Goal: Task Accomplishment & Management: Complete application form

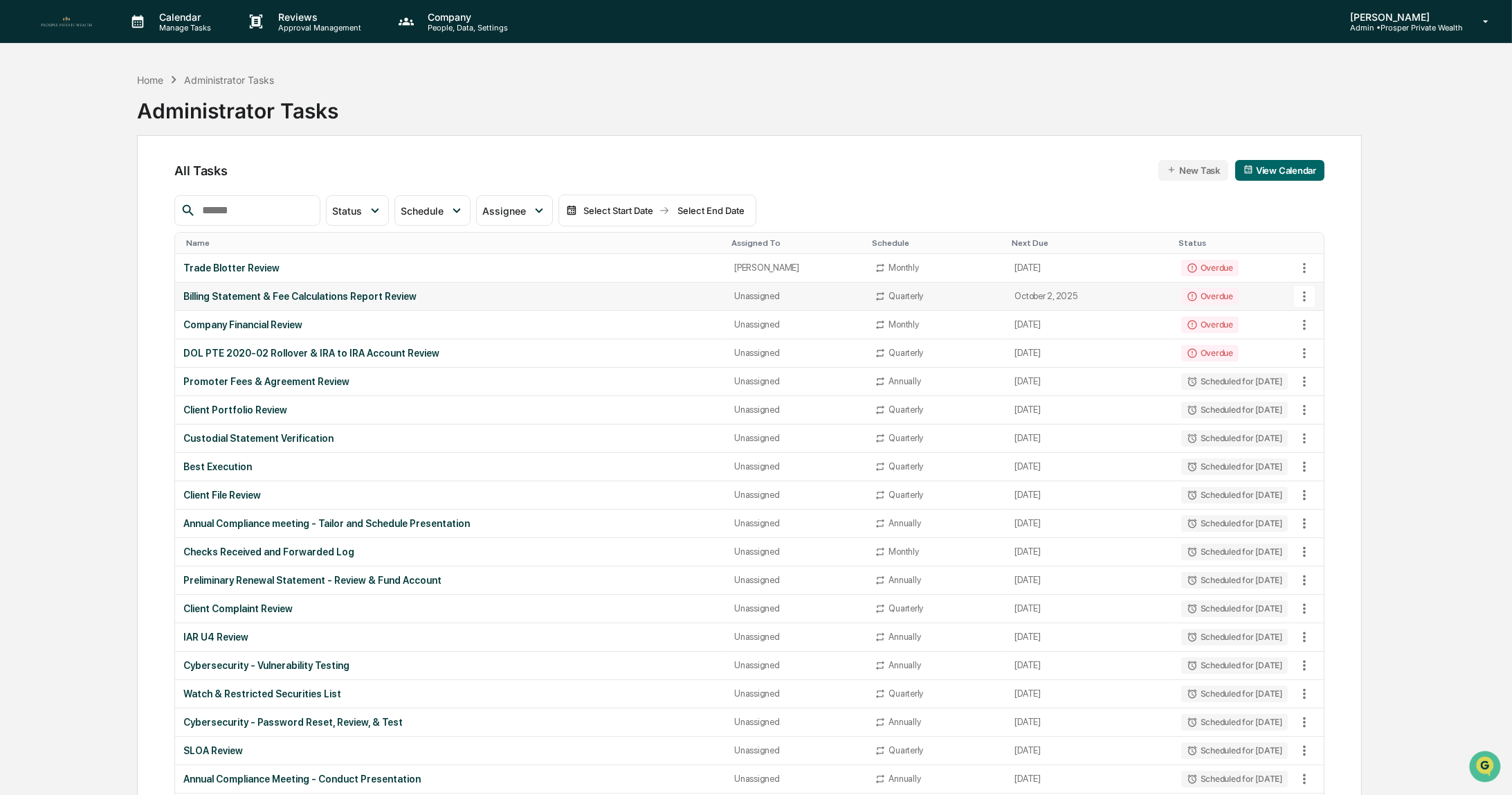
click at [254, 295] on div "Billing Statement & Fee Calculations Report Review" at bounding box center [450, 296] width 534 height 11
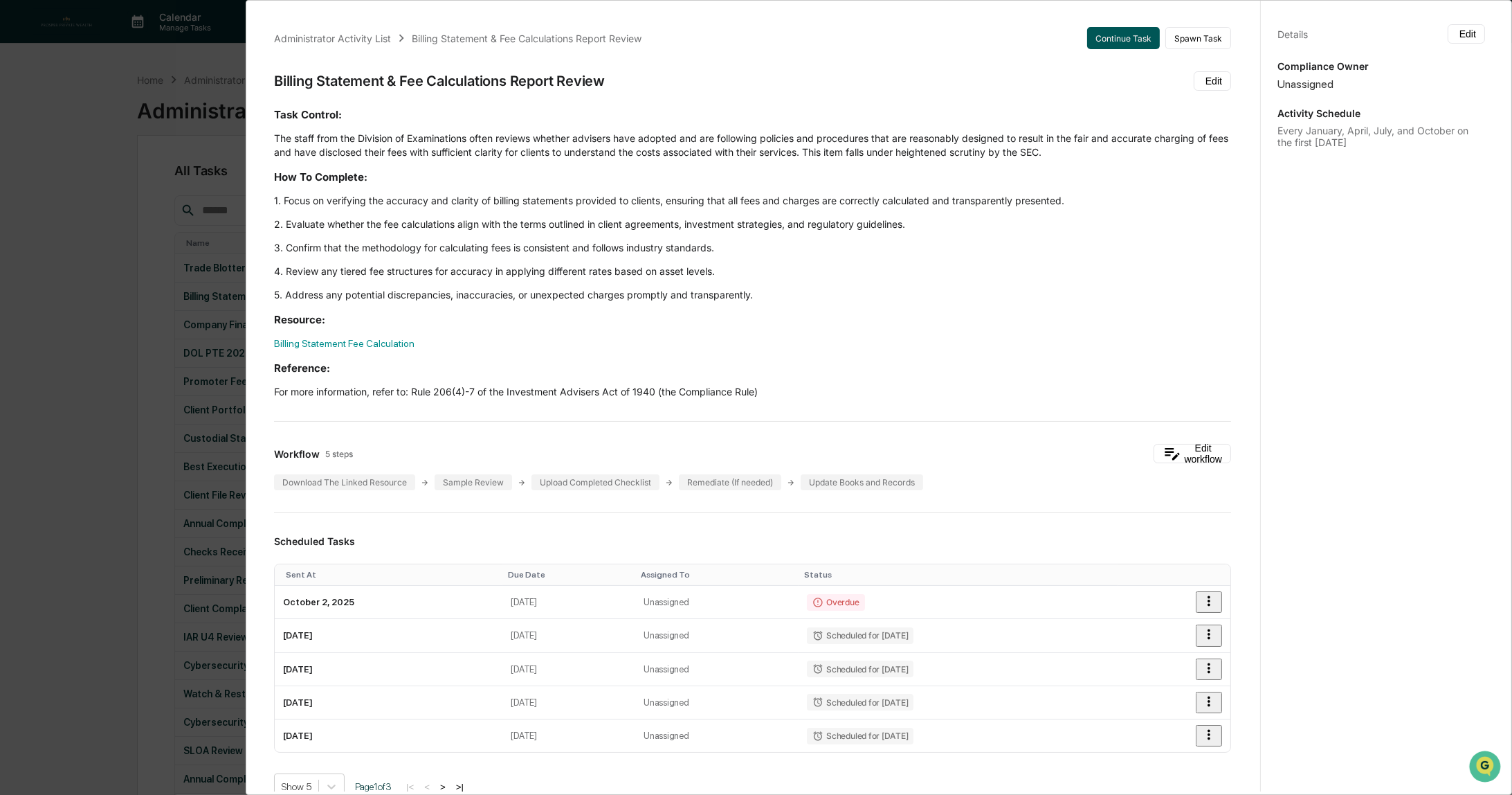
click at [1111, 40] on button "Continue Task" at bounding box center [1123, 38] width 73 height 22
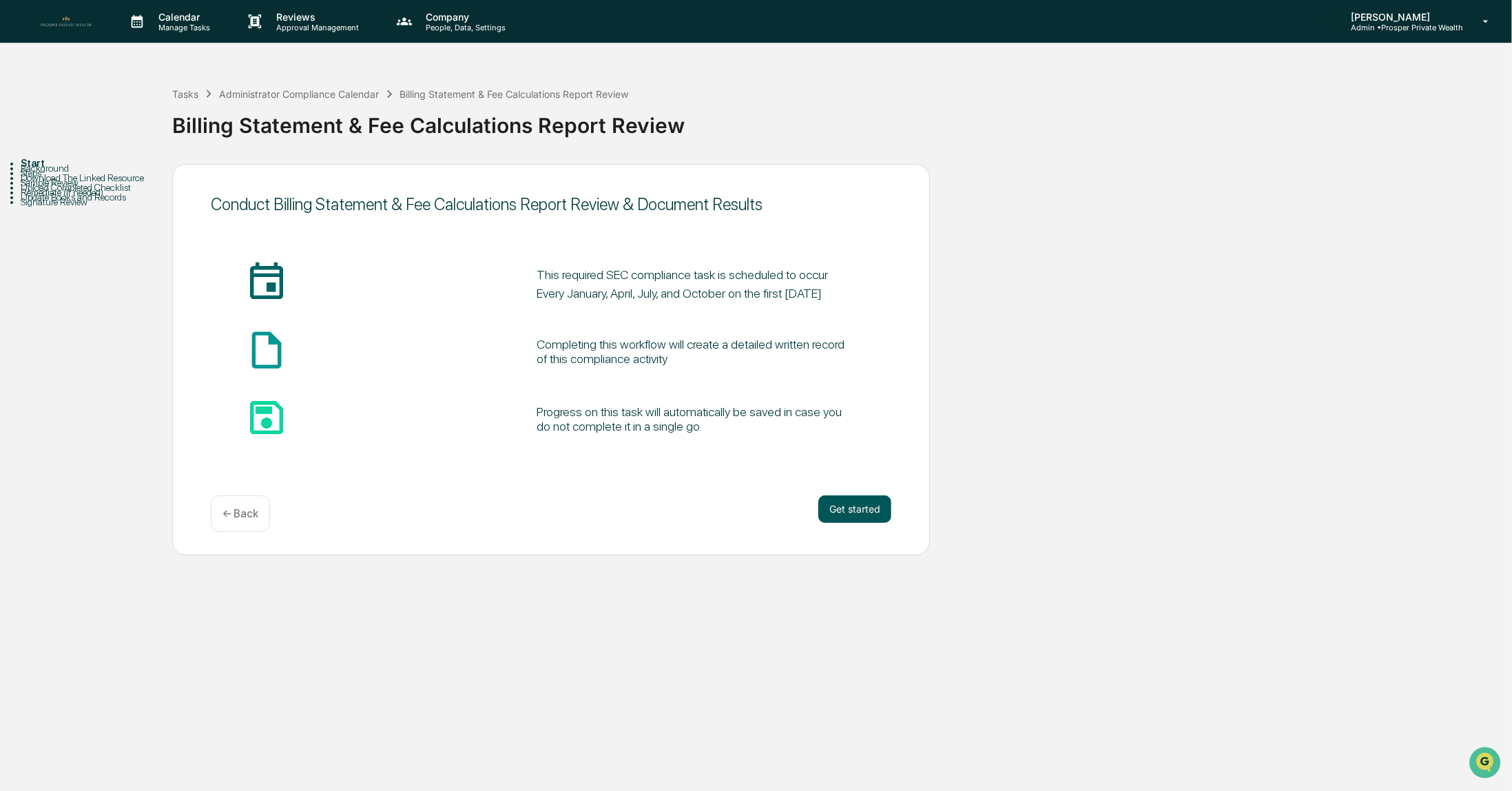
click at [856, 506] on button "Get started" at bounding box center [855, 509] width 73 height 28
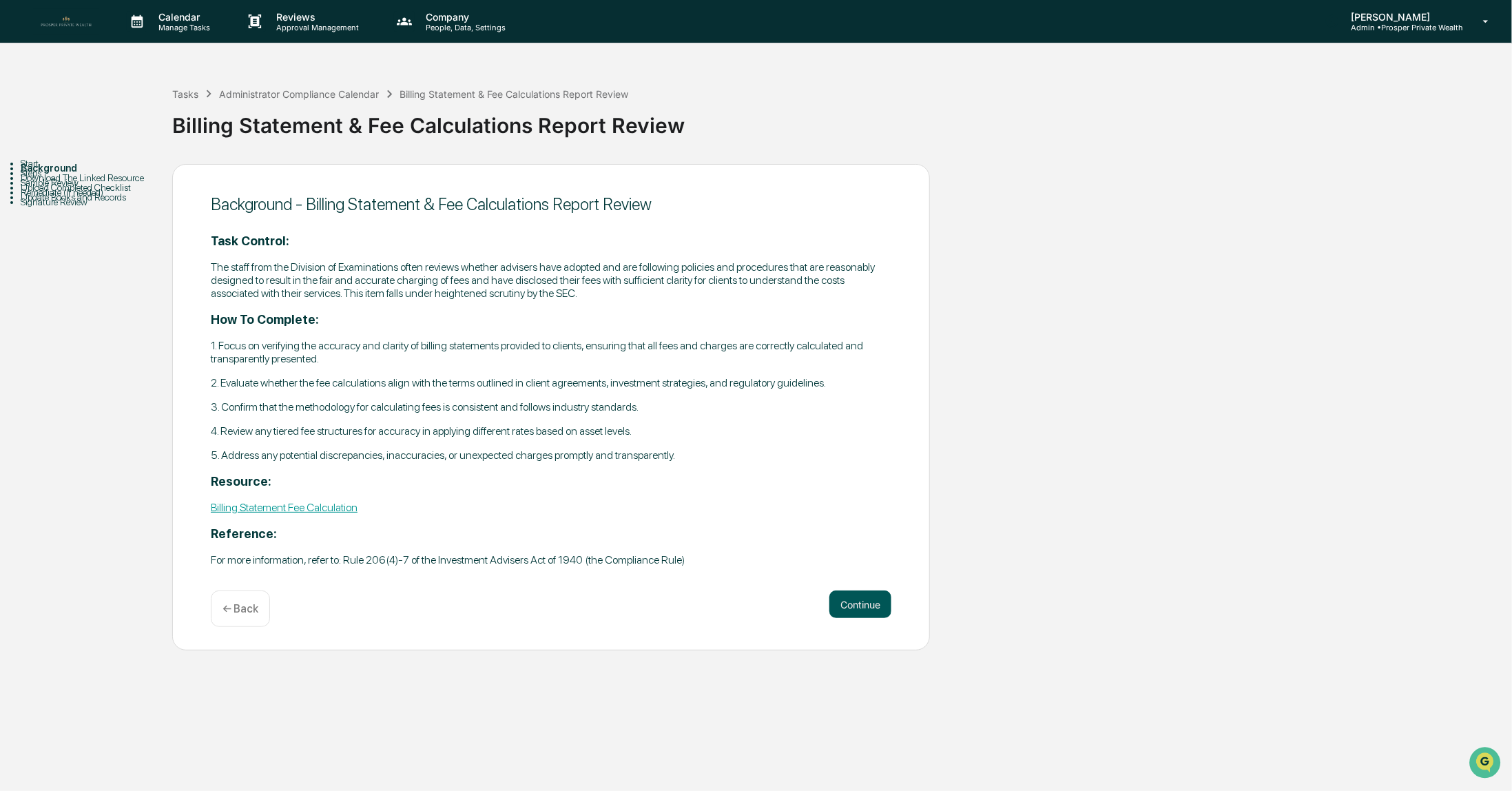
click at [856, 614] on button "Continue" at bounding box center [860, 604] width 62 height 28
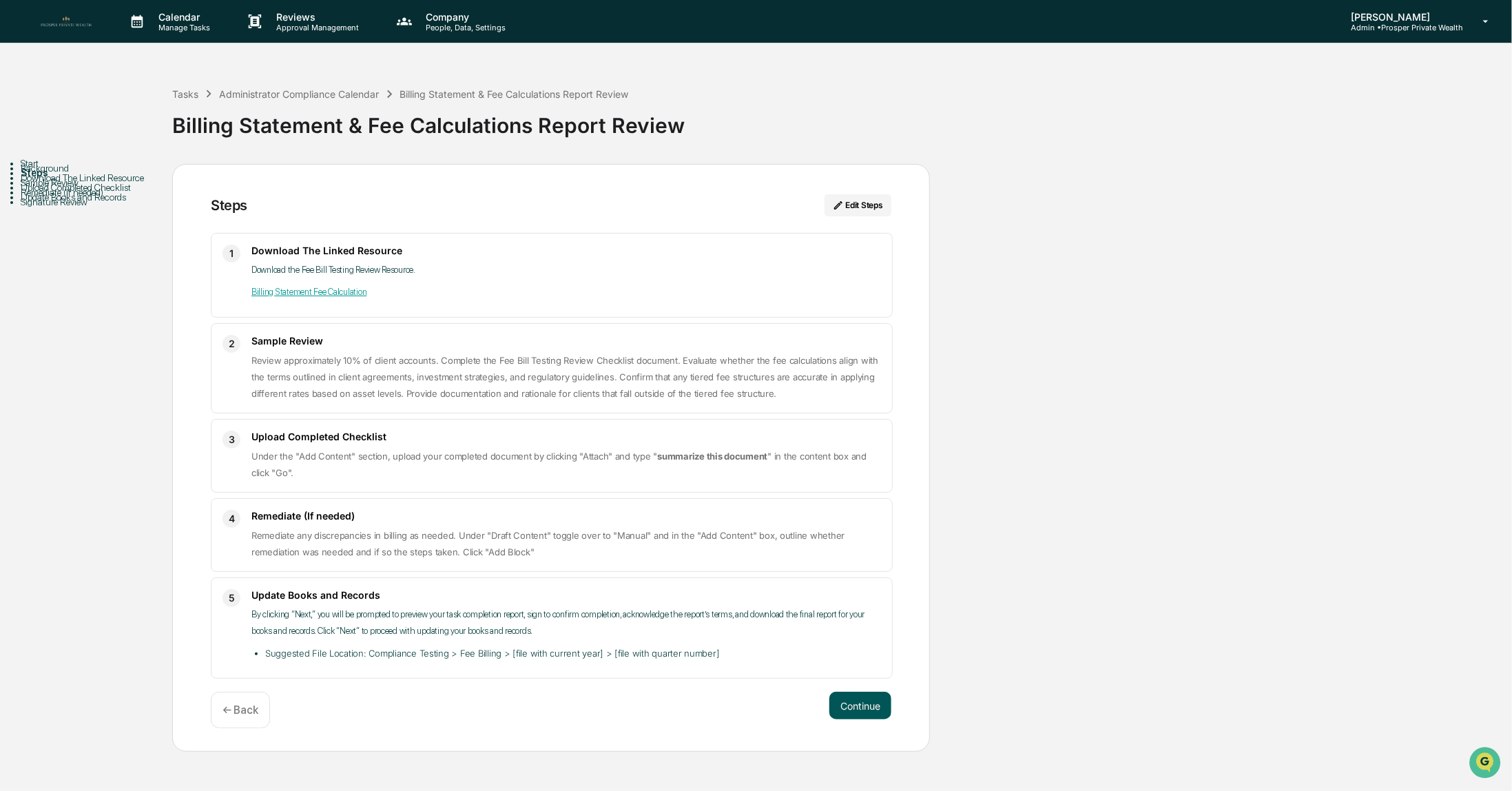
click at [858, 703] on button "Continue" at bounding box center [860, 705] width 62 height 28
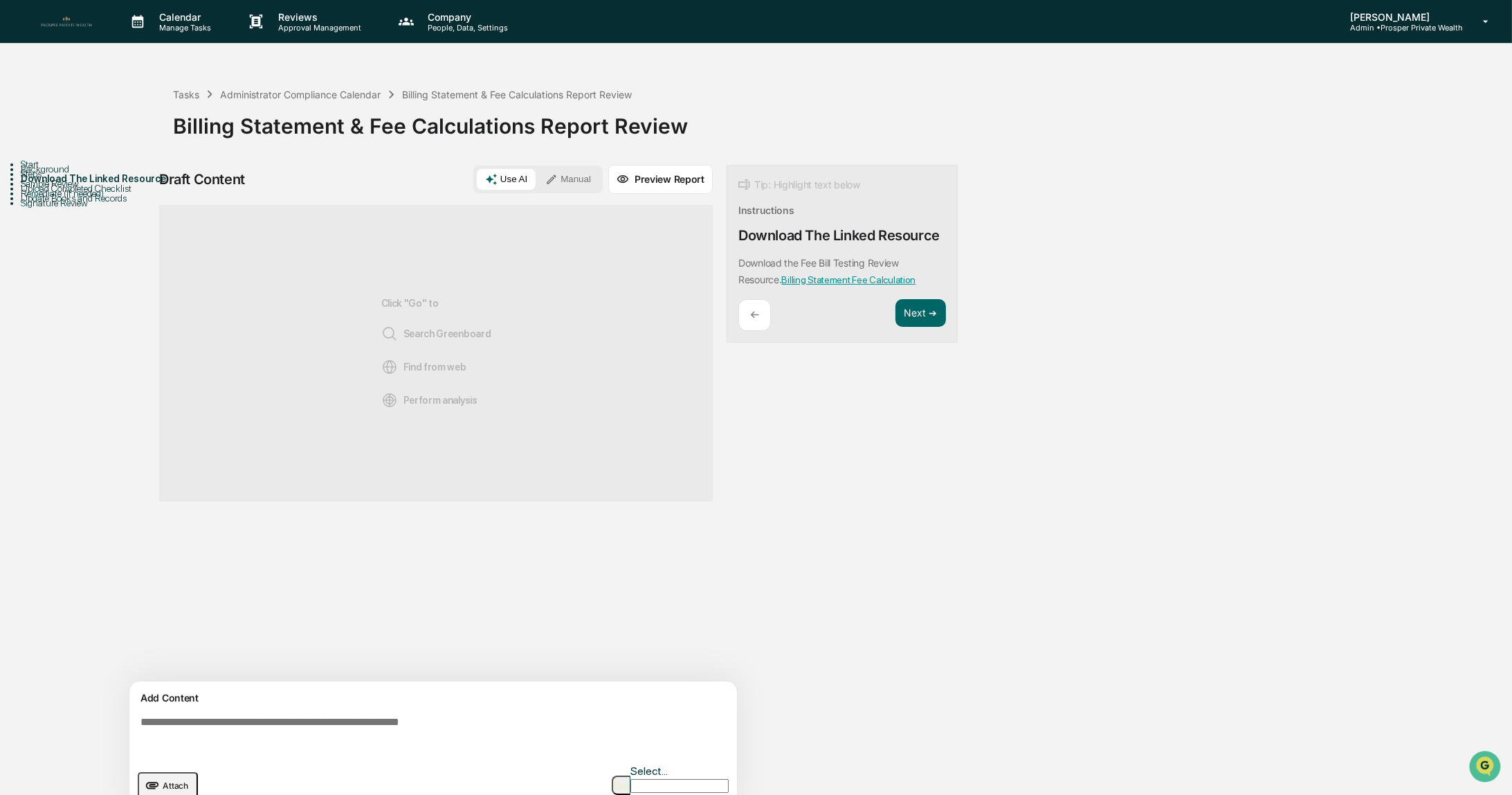
click at [566, 172] on button "Manual" at bounding box center [568, 180] width 62 height 21
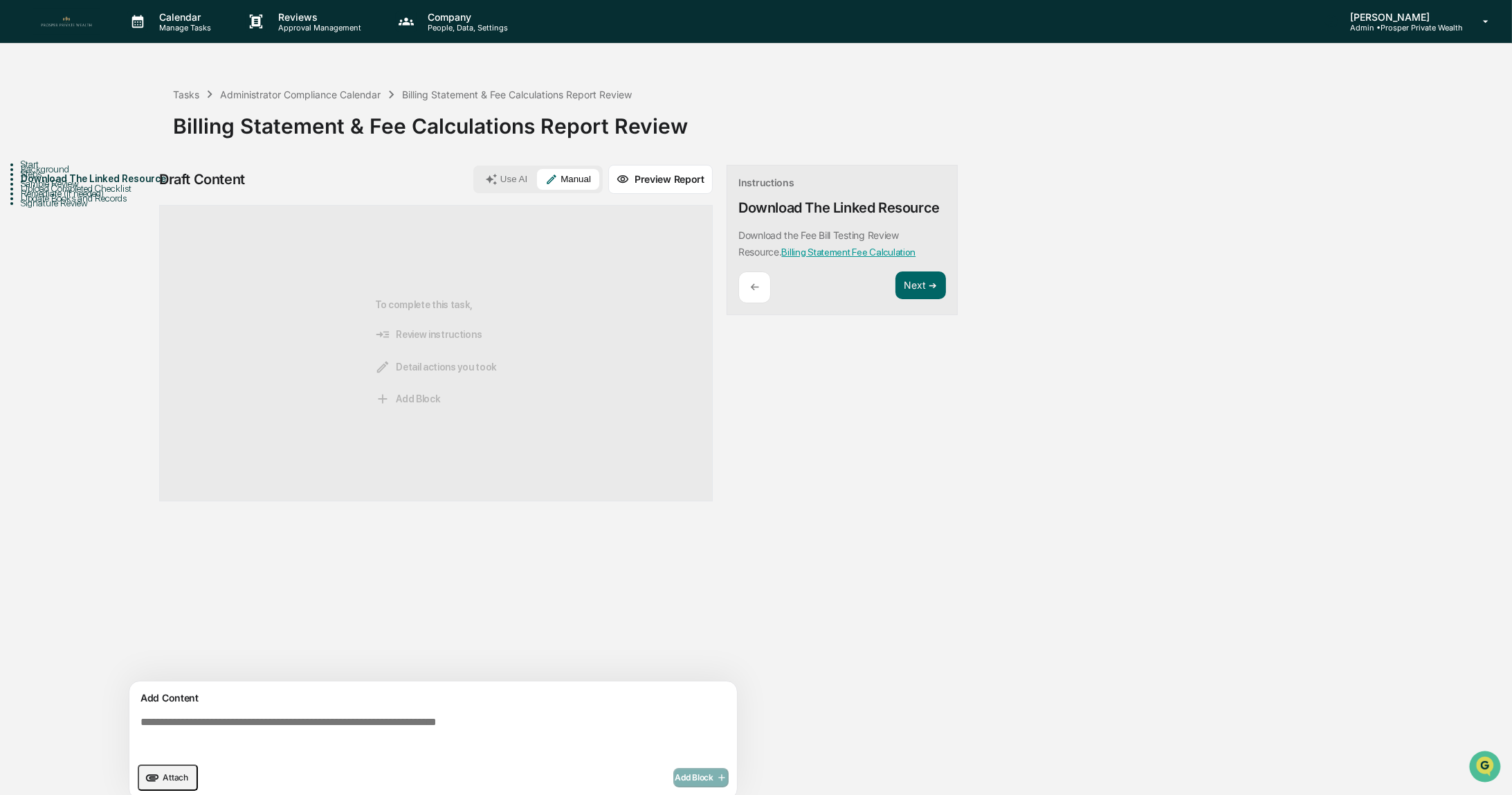
click at [162, 769] on button "Attach" at bounding box center [168, 777] width 60 height 26
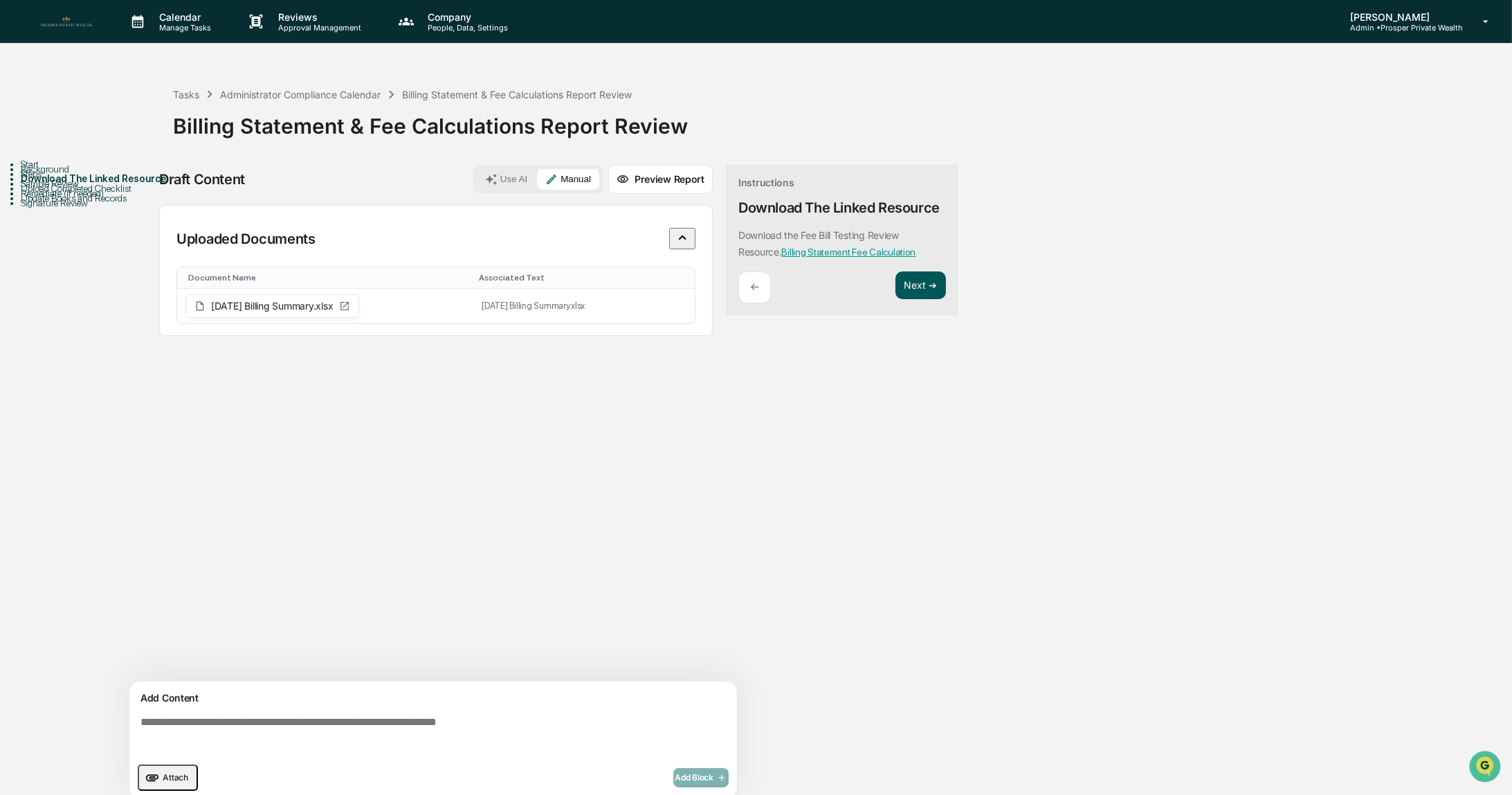
click at [918, 290] on button "Next ➔" at bounding box center [921, 286] width 51 height 28
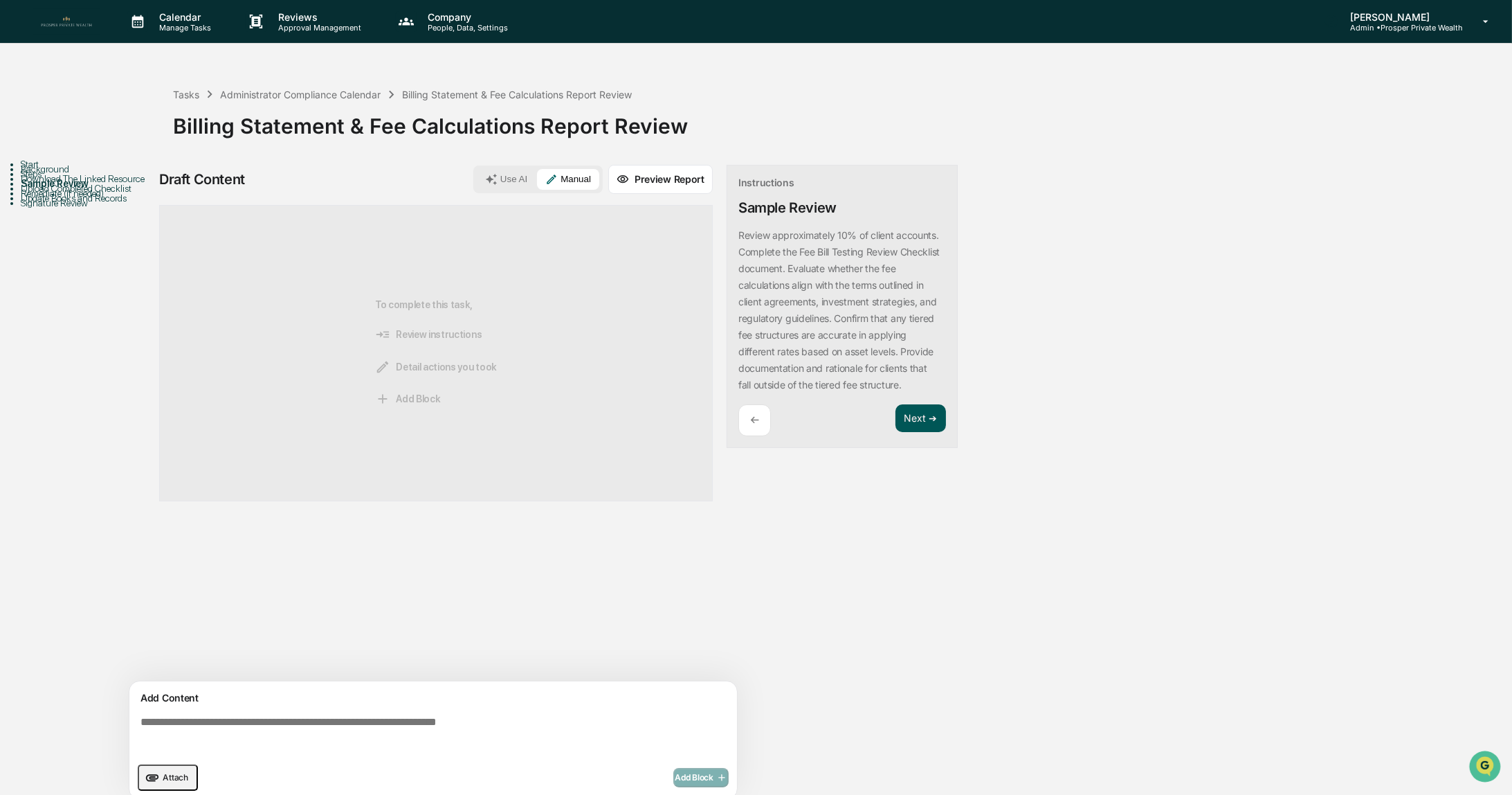
click at [915, 419] on button "Next ➔" at bounding box center [921, 418] width 51 height 28
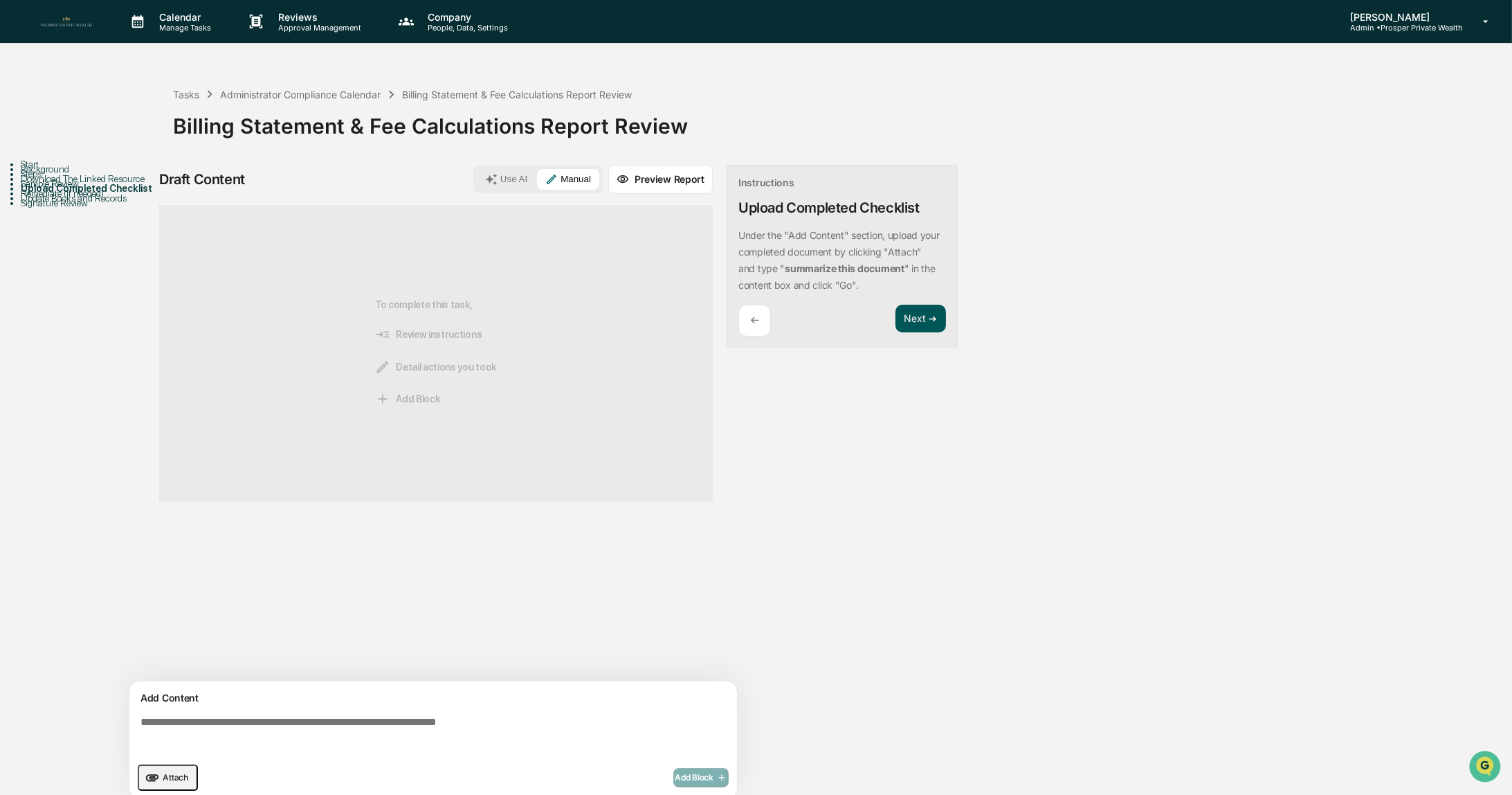
click at [910, 320] on button "Next ➔" at bounding box center [921, 319] width 51 height 28
click at [920, 335] on button "Next ➔" at bounding box center [921, 335] width 51 height 28
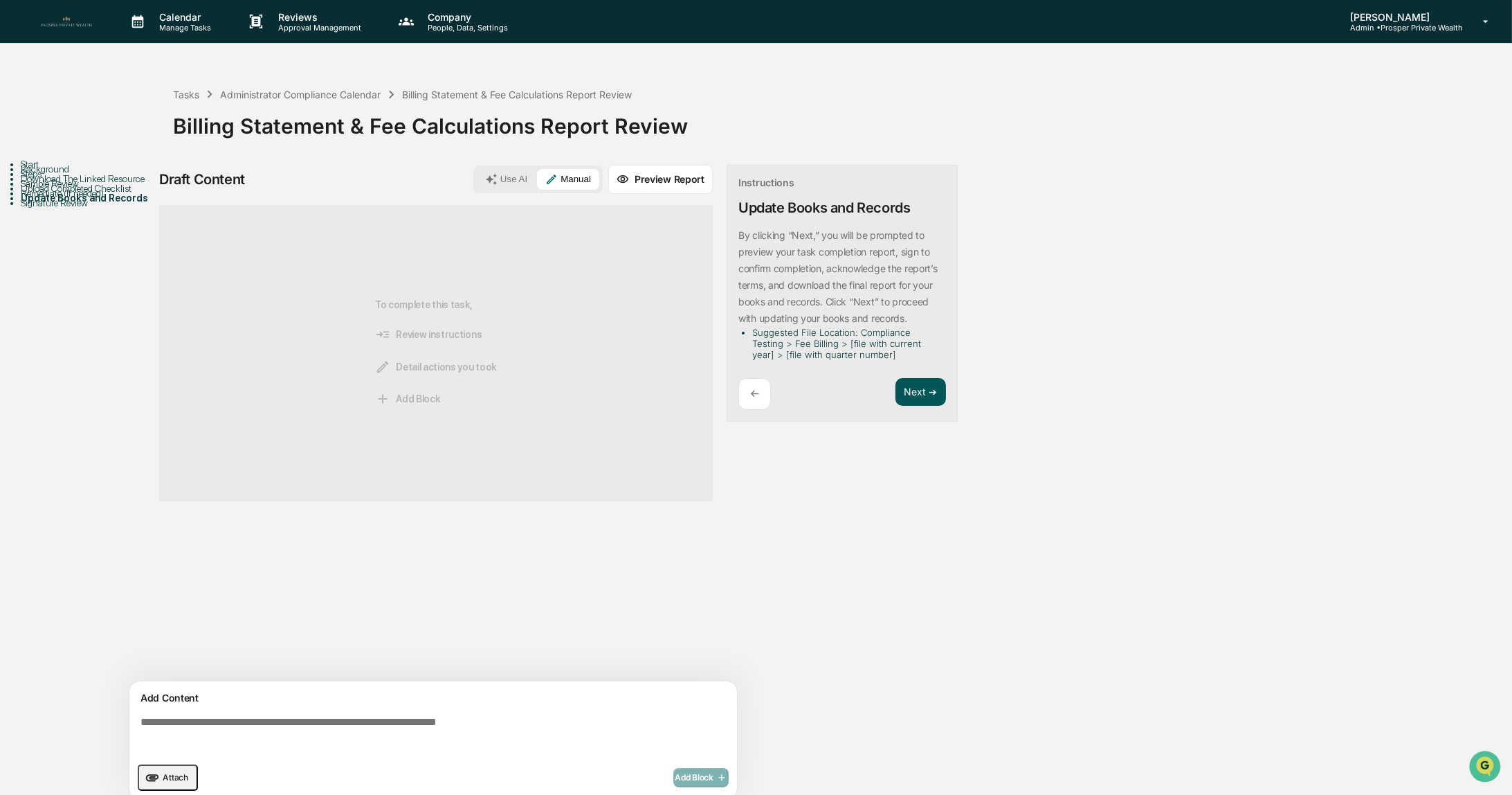
click at [914, 390] on button "Next ➔" at bounding box center [921, 392] width 51 height 28
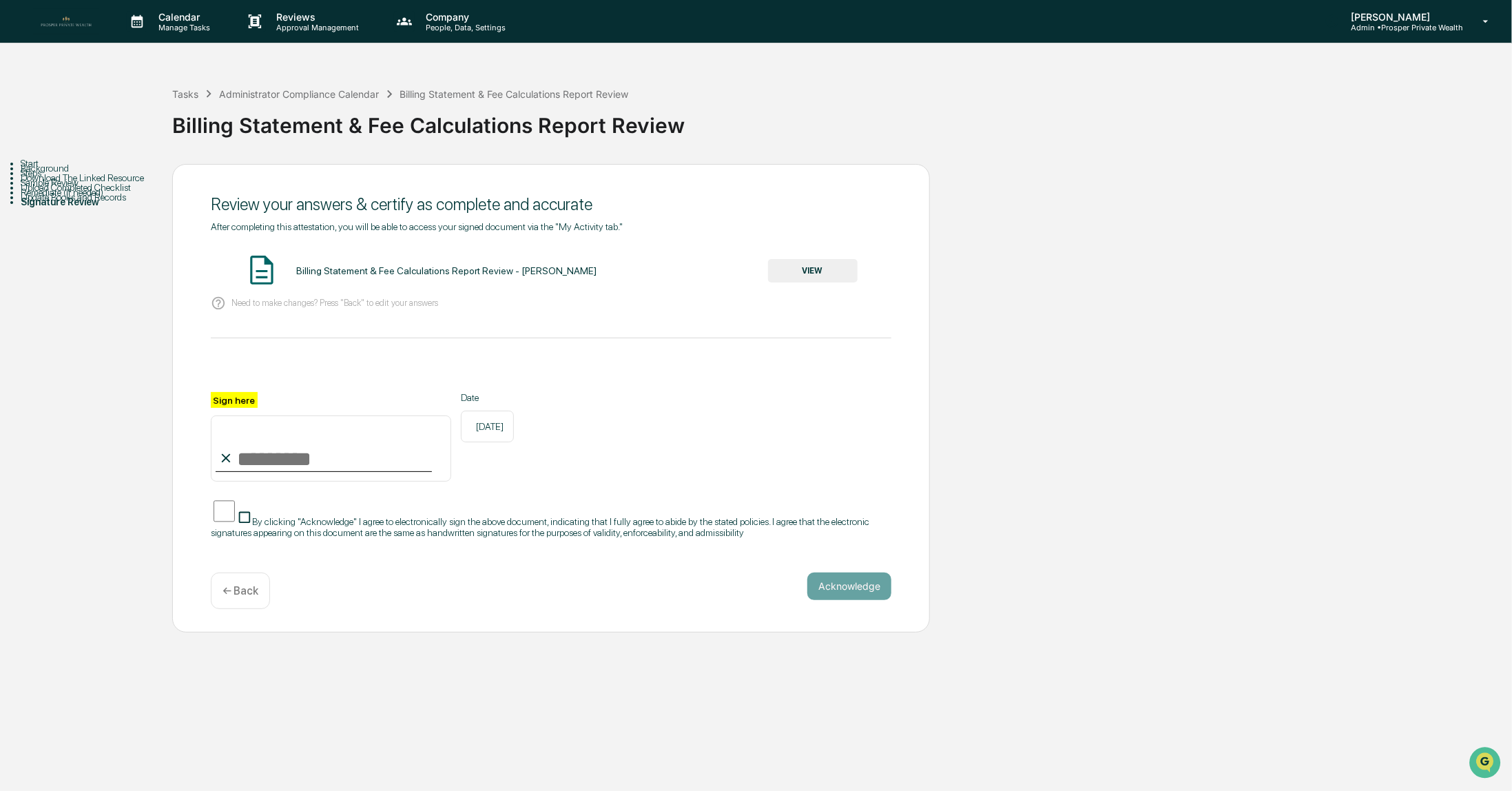
click at [815, 271] on button "VIEW" at bounding box center [812, 270] width 89 height 23
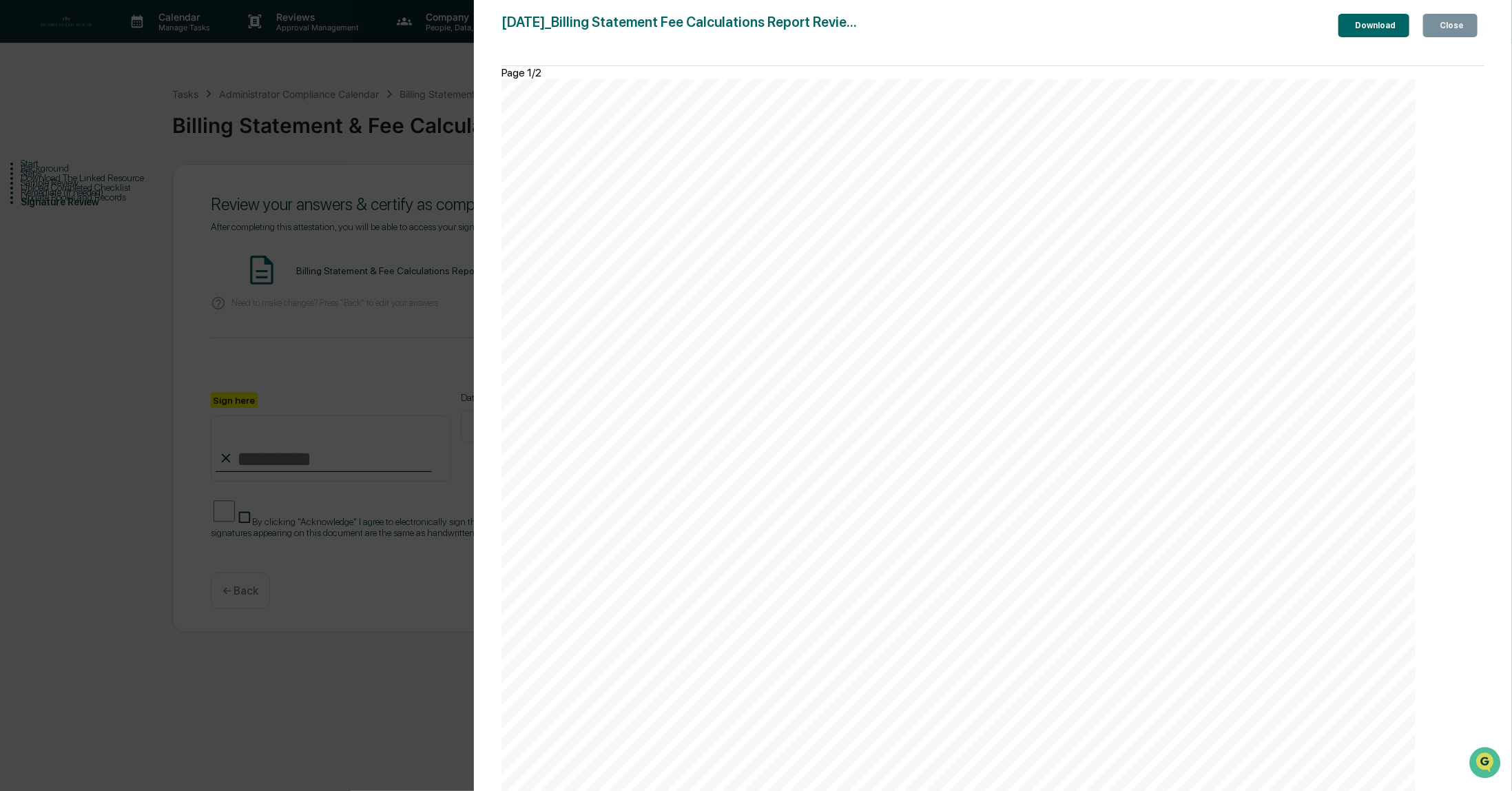
click at [1448, 28] on div "Close" at bounding box center [1450, 25] width 27 height 10
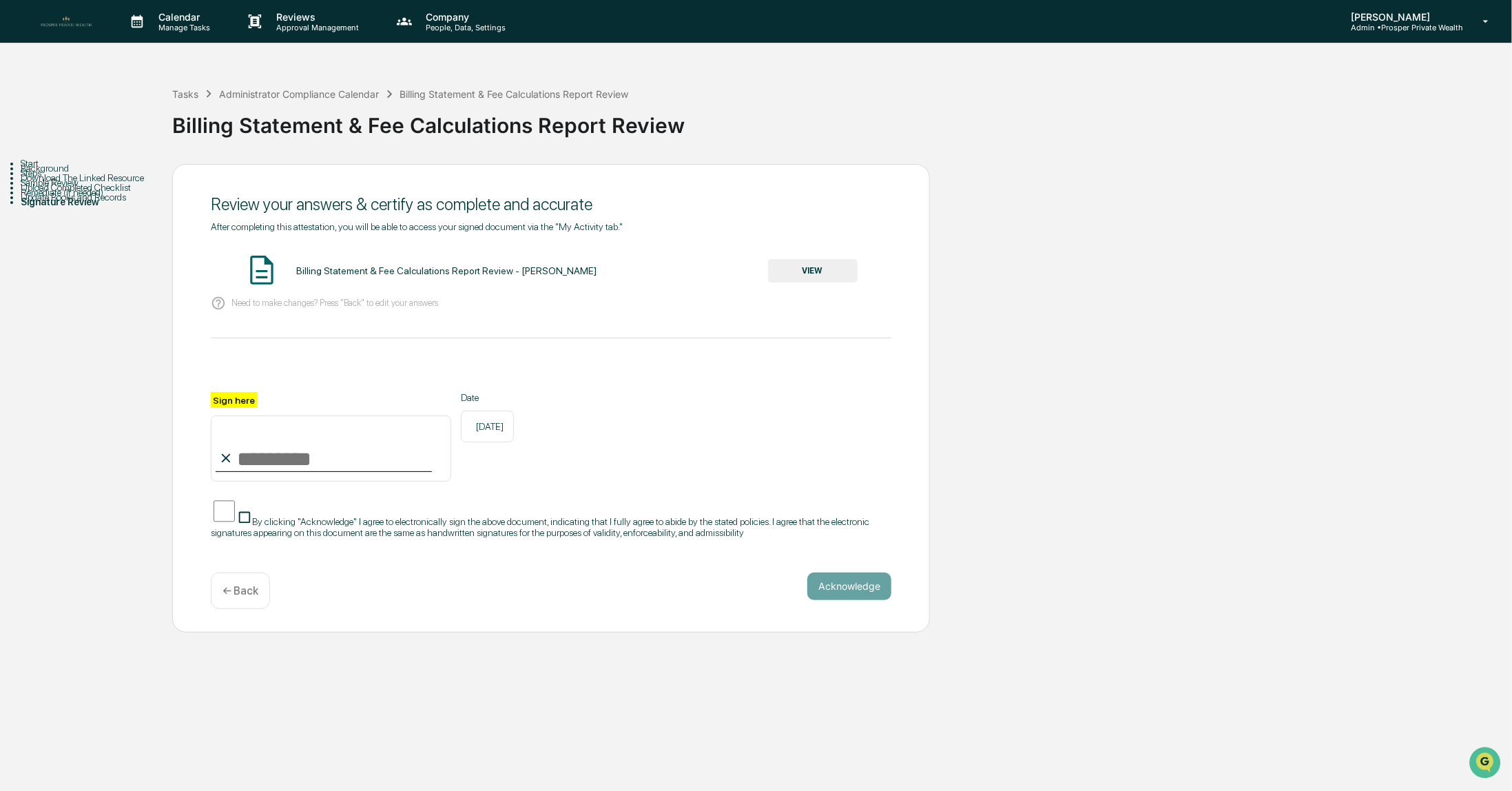
click at [302, 463] on input "Sign here" at bounding box center [331, 448] width 240 height 66
type input "**********"
click at [844, 597] on button "Acknowledge" at bounding box center [849, 586] width 84 height 28
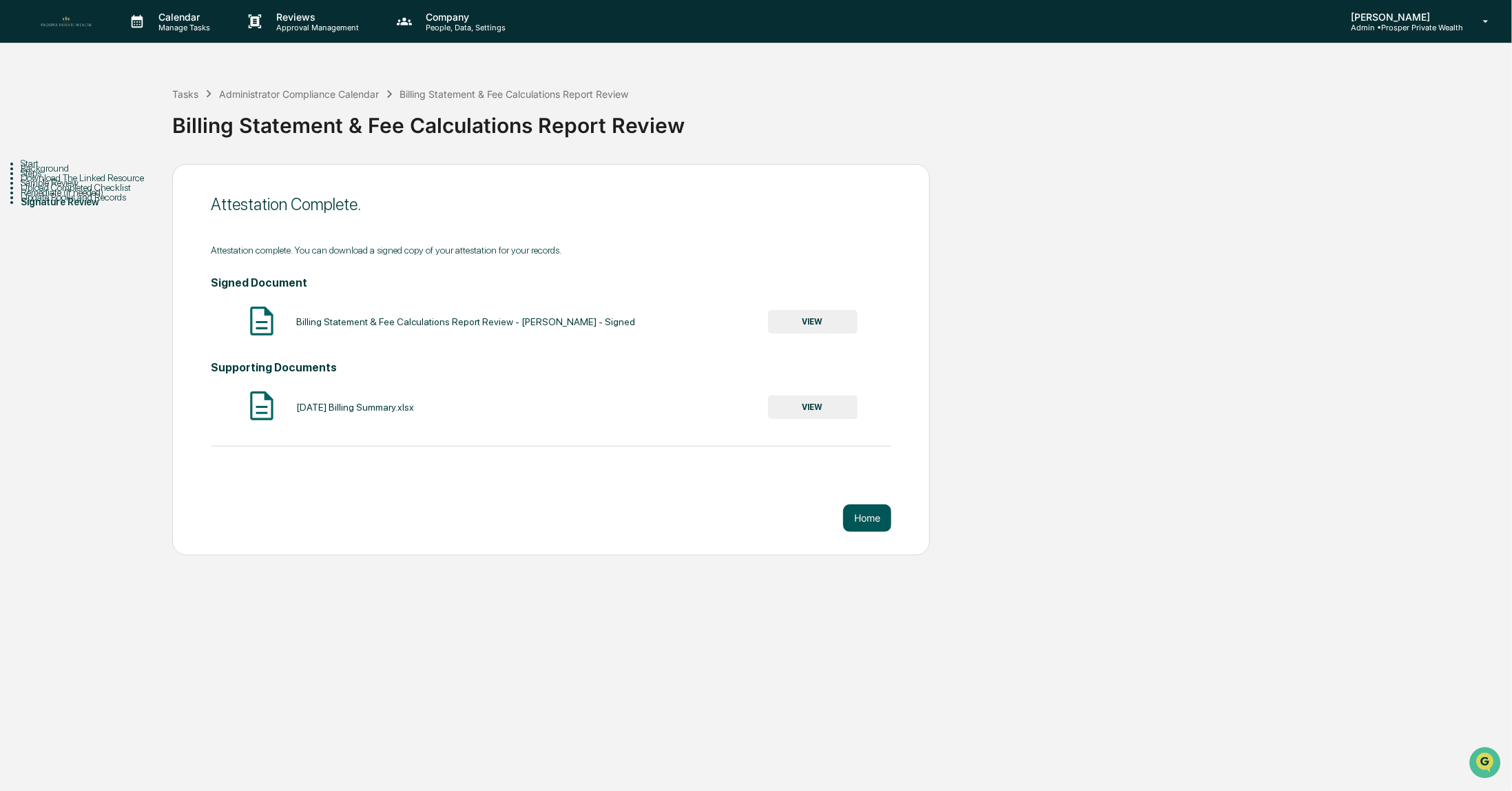
click at [866, 521] on button "Home" at bounding box center [867, 518] width 48 height 28
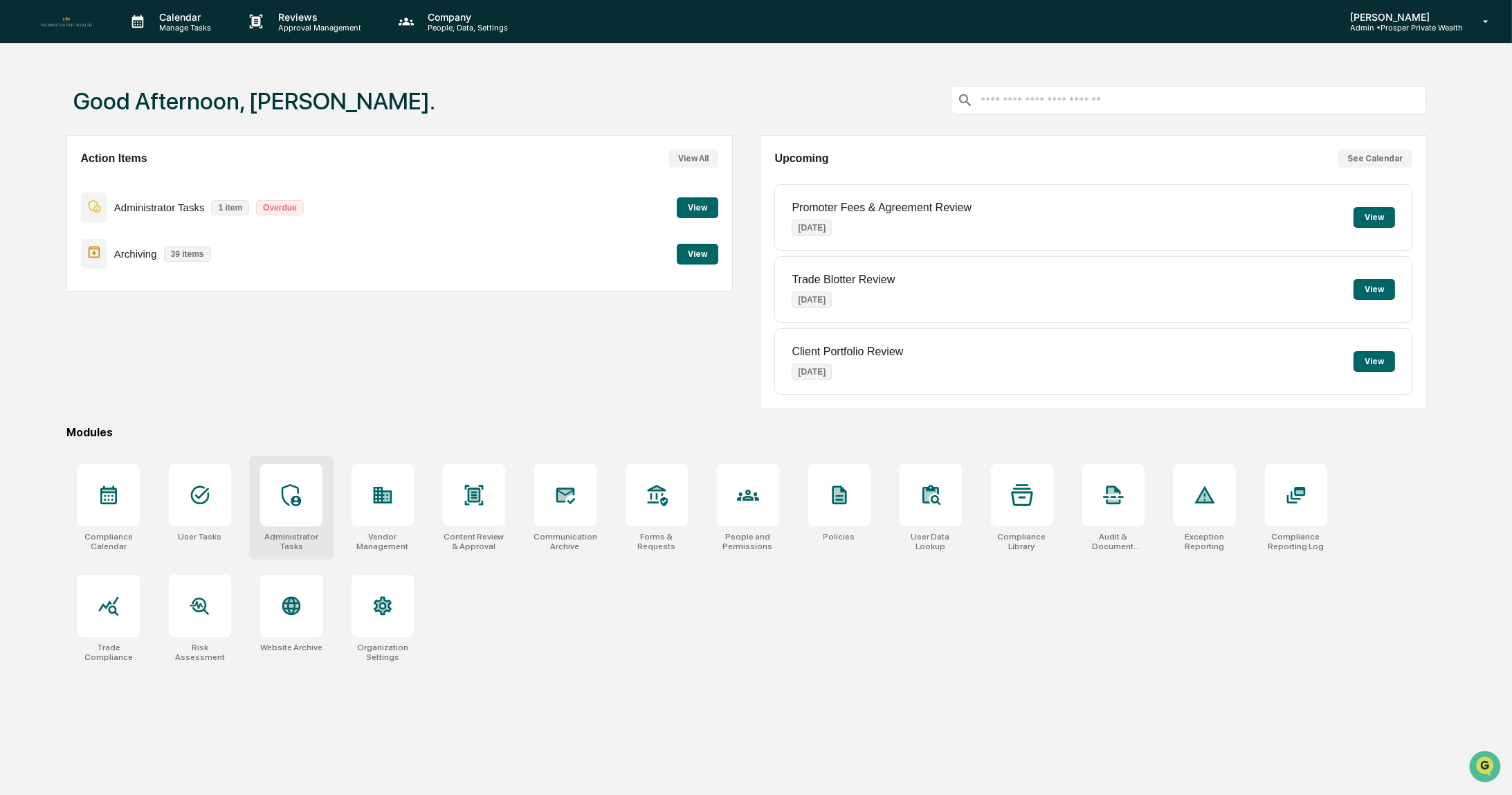
click at [299, 495] on icon at bounding box center [291, 496] width 19 height 22
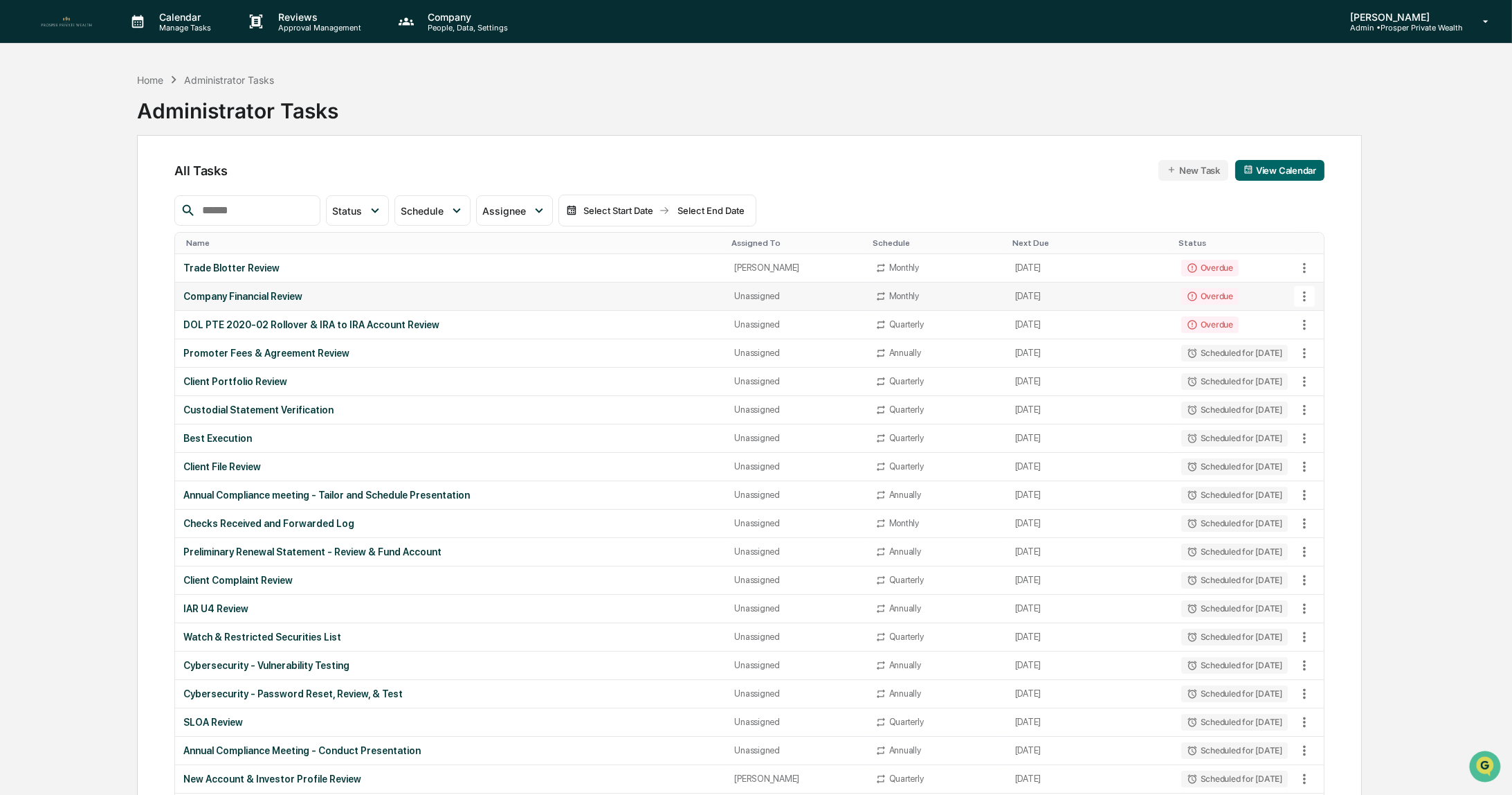
click at [296, 297] on div "Company Financial Review" at bounding box center [450, 296] width 534 height 11
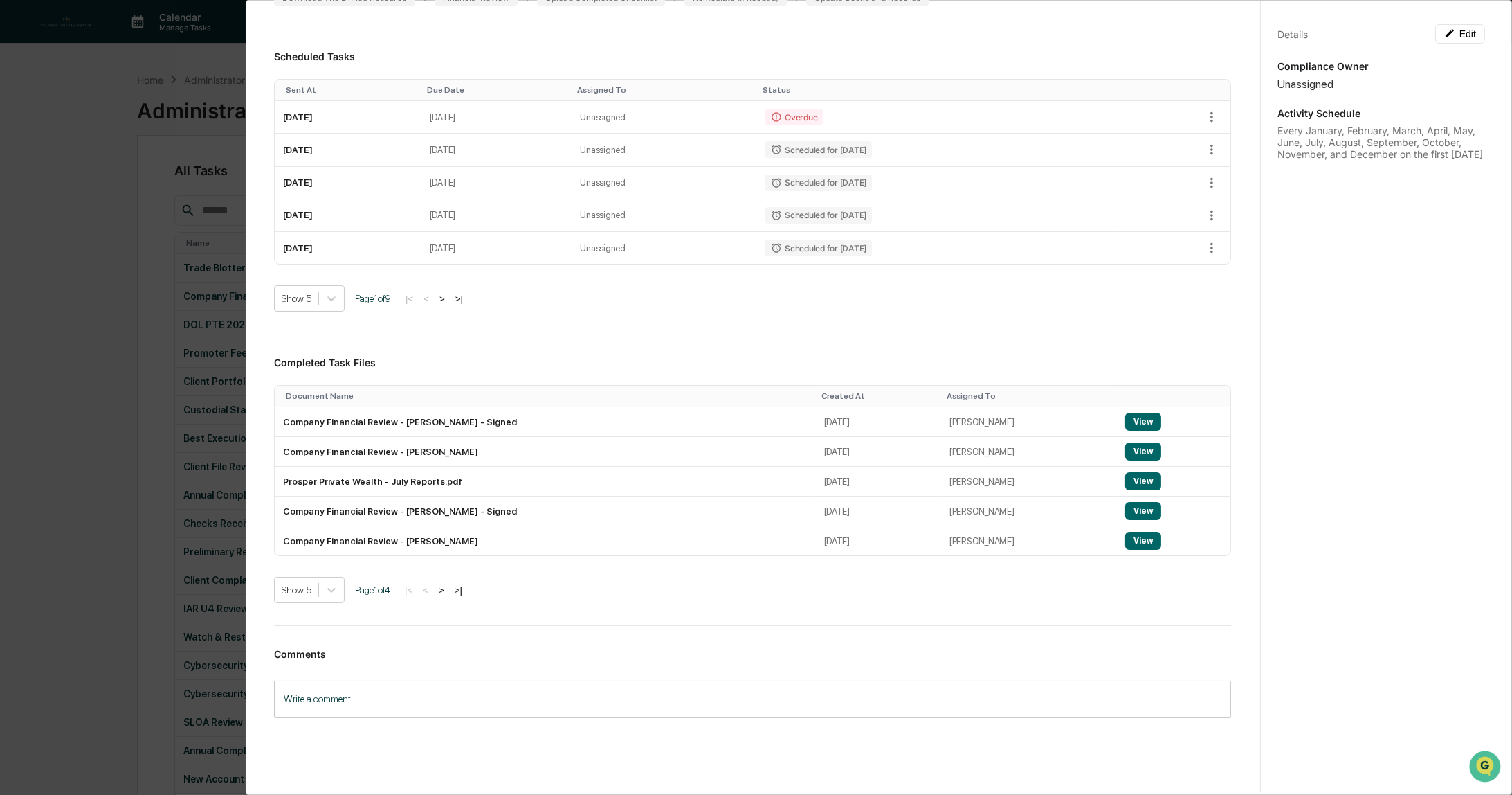
scroll to position [480, 0]
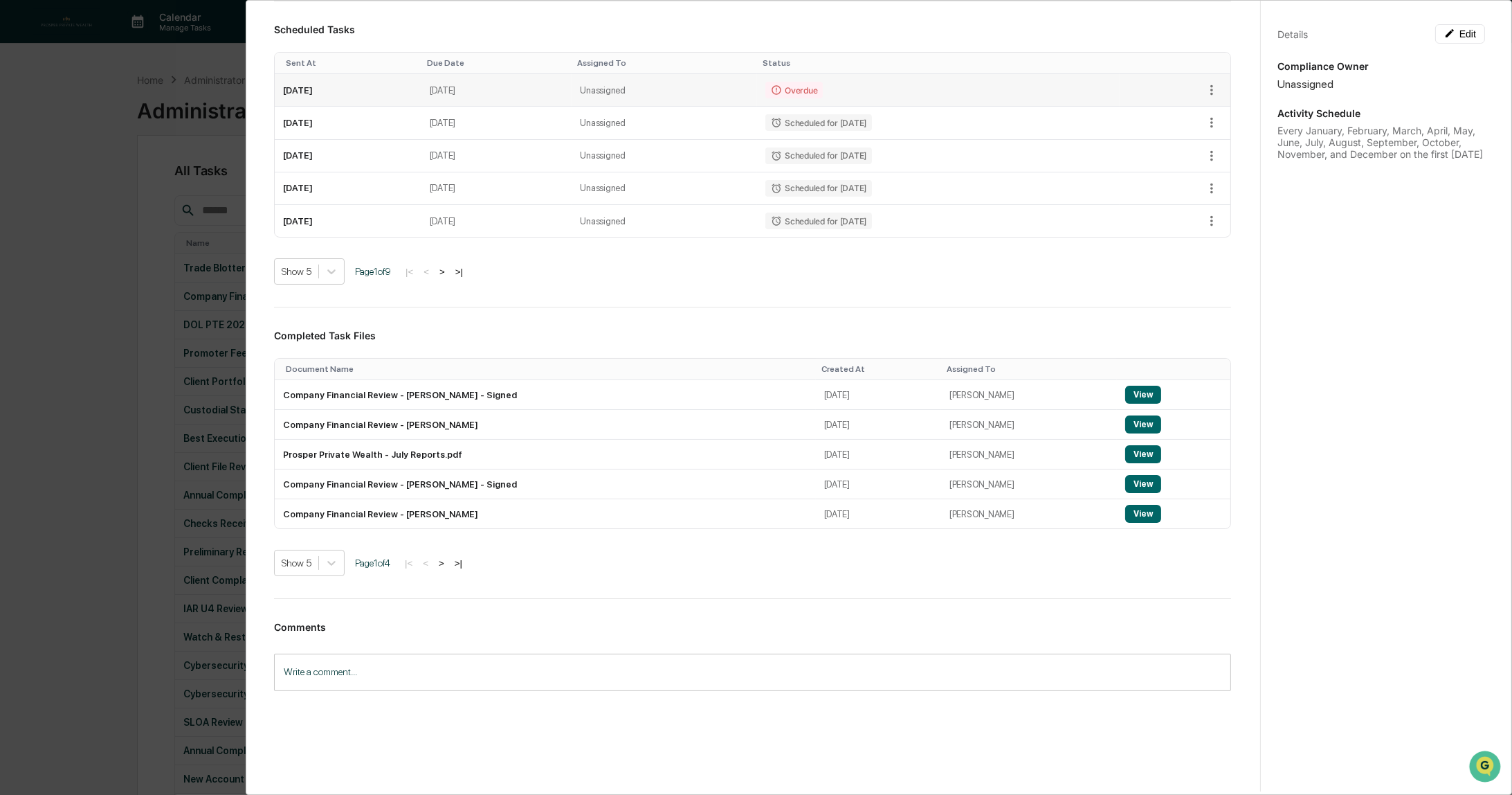
click at [677, 92] on td "Unassigned" at bounding box center [664, 90] width 186 height 32
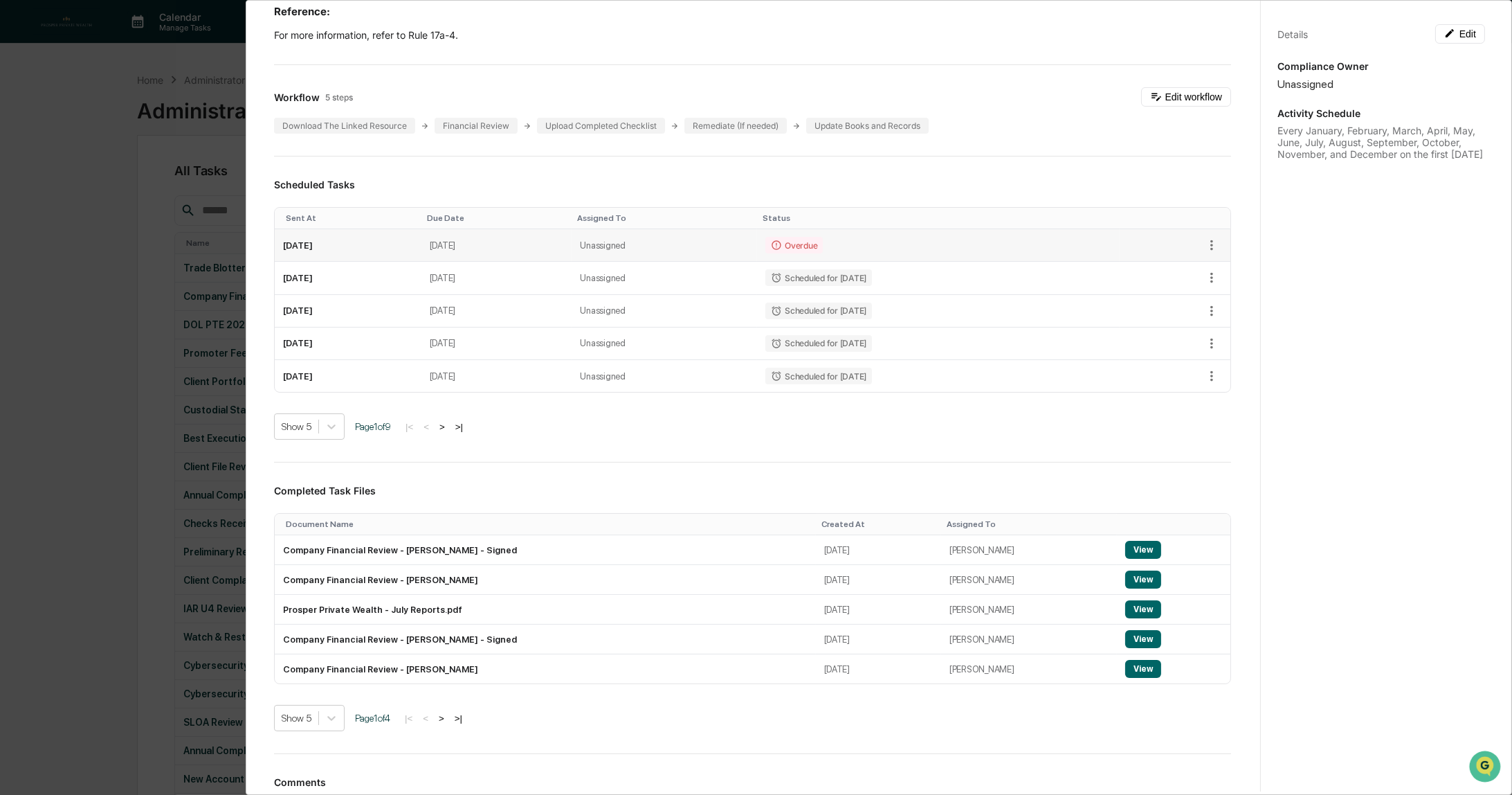
scroll to position [0, 0]
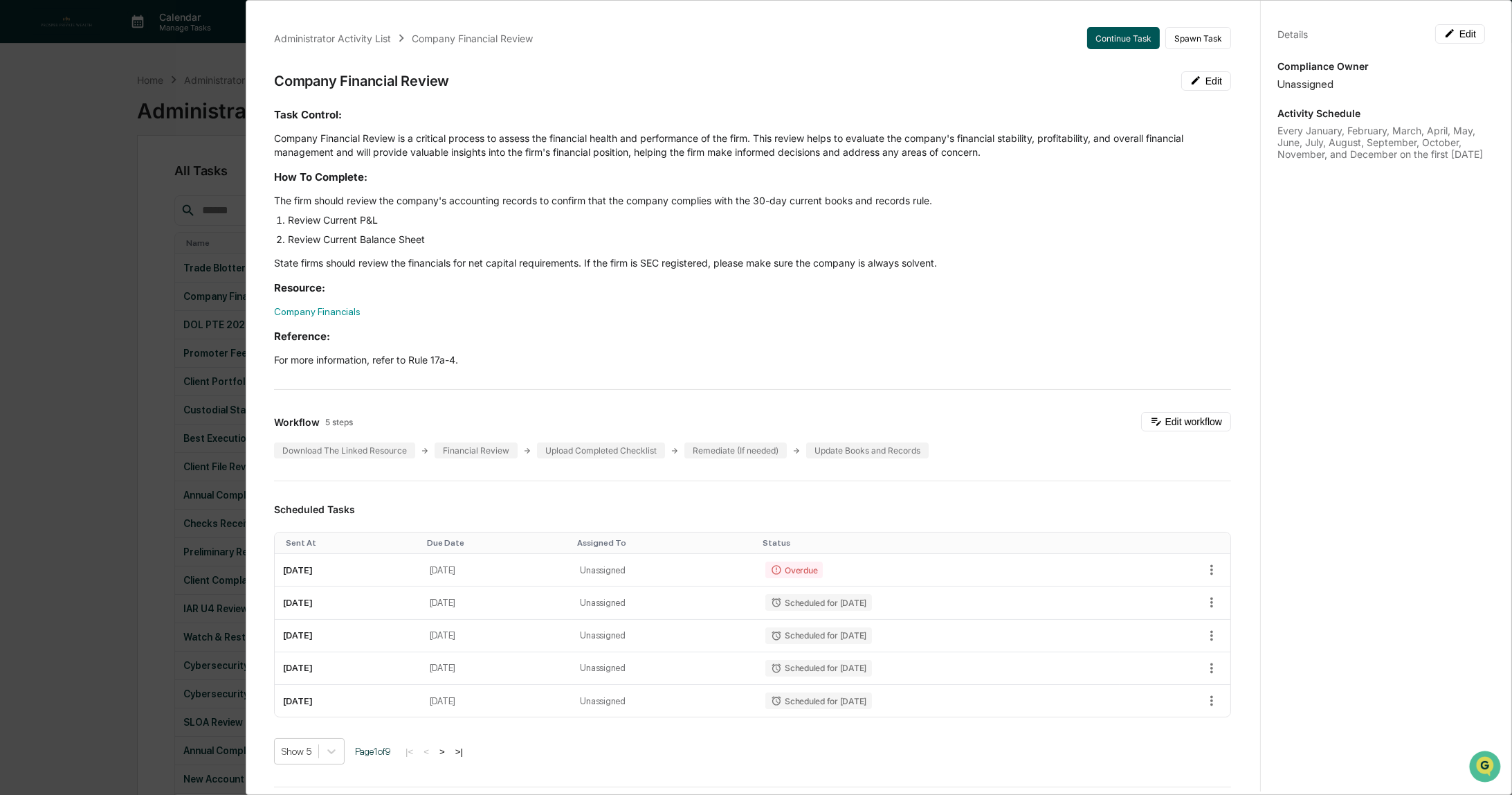
click at [1110, 37] on button "Continue Task" at bounding box center [1123, 38] width 73 height 22
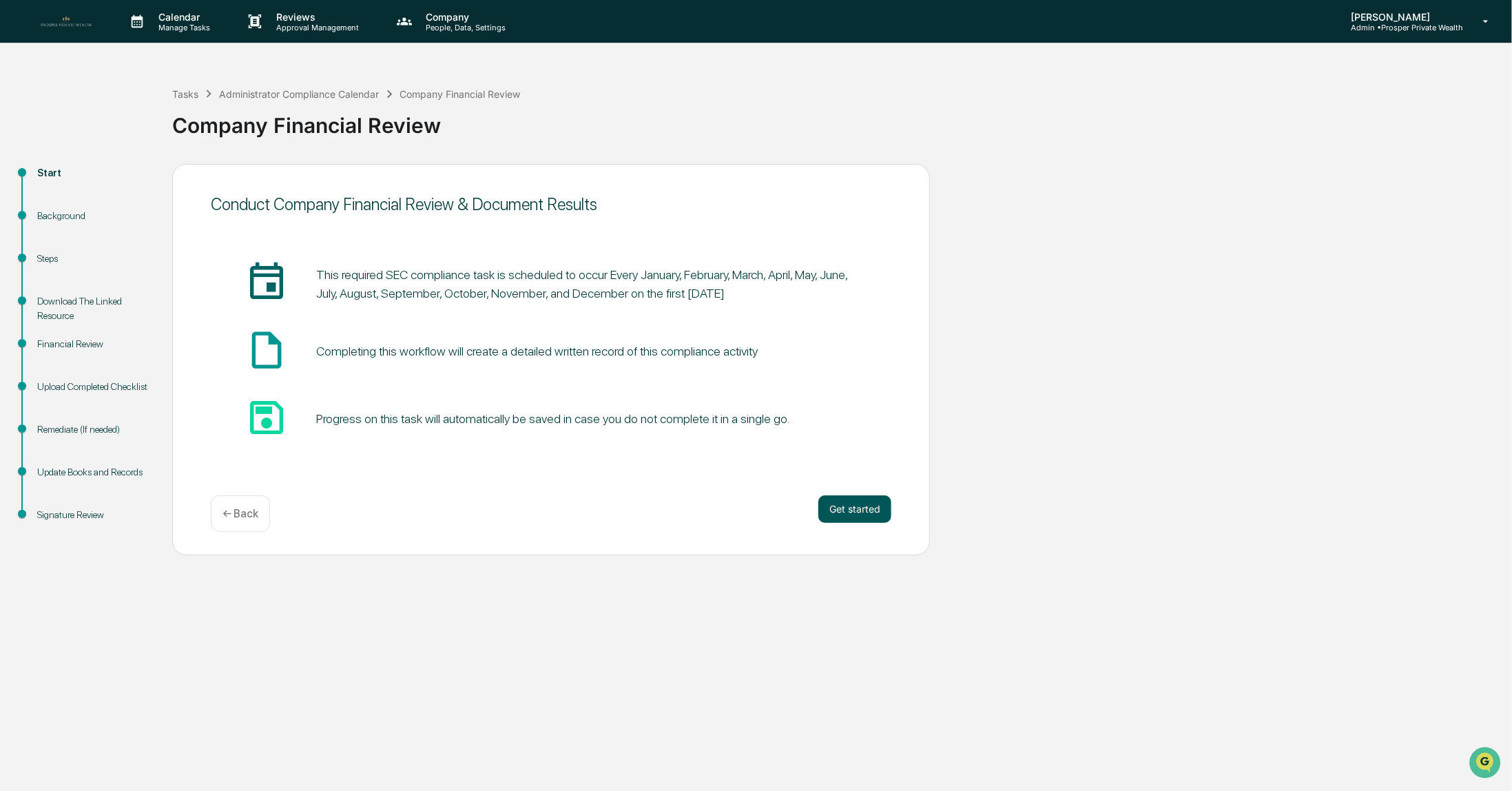
click at [843, 510] on button "Get started" at bounding box center [855, 509] width 73 height 28
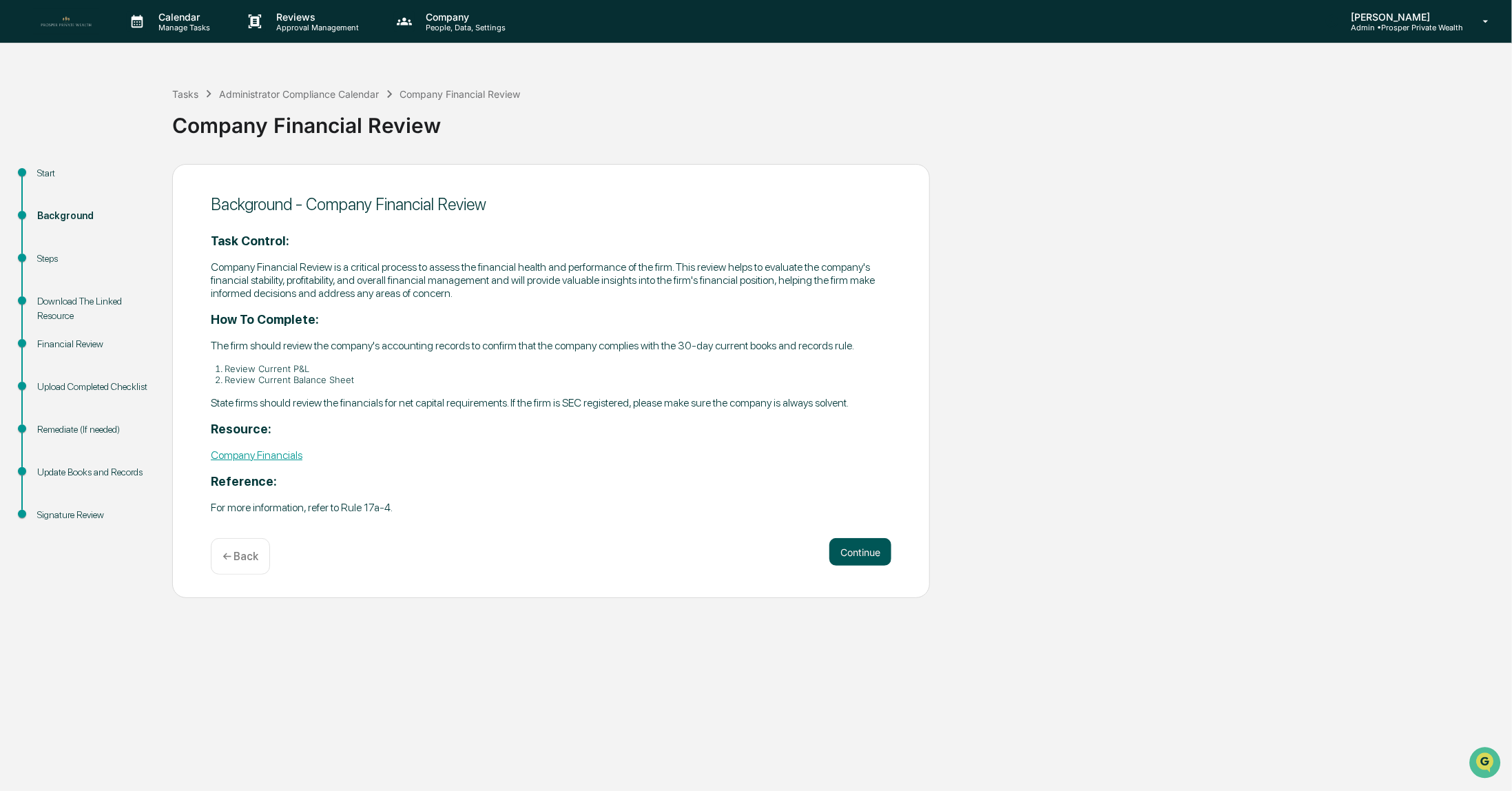
click at [852, 556] on button "Continue" at bounding box center [860, 551] width 62 height 28
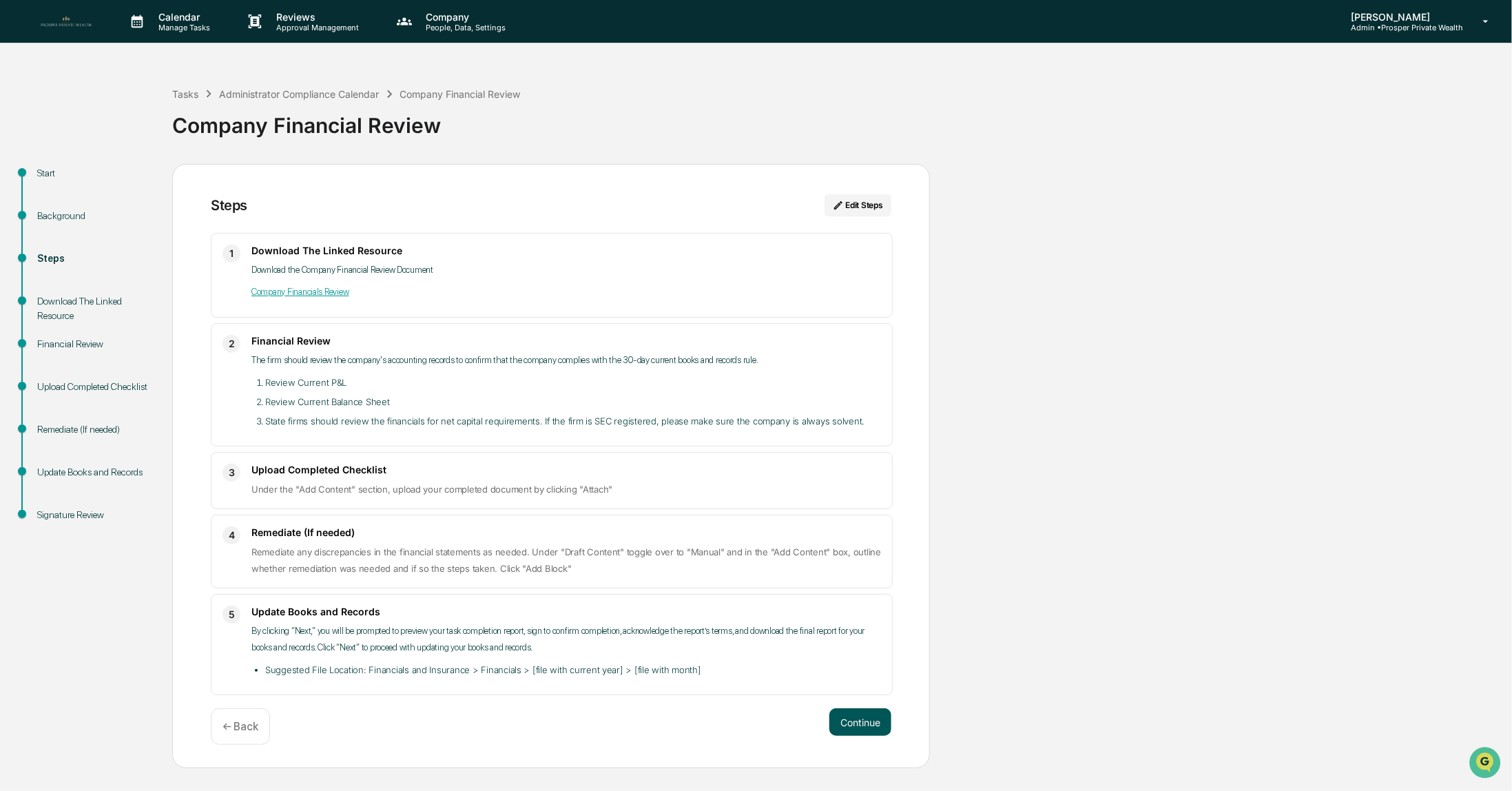
click at [862, 718] on button "Continue" at bounding box center [860, 722] width 62 height 28
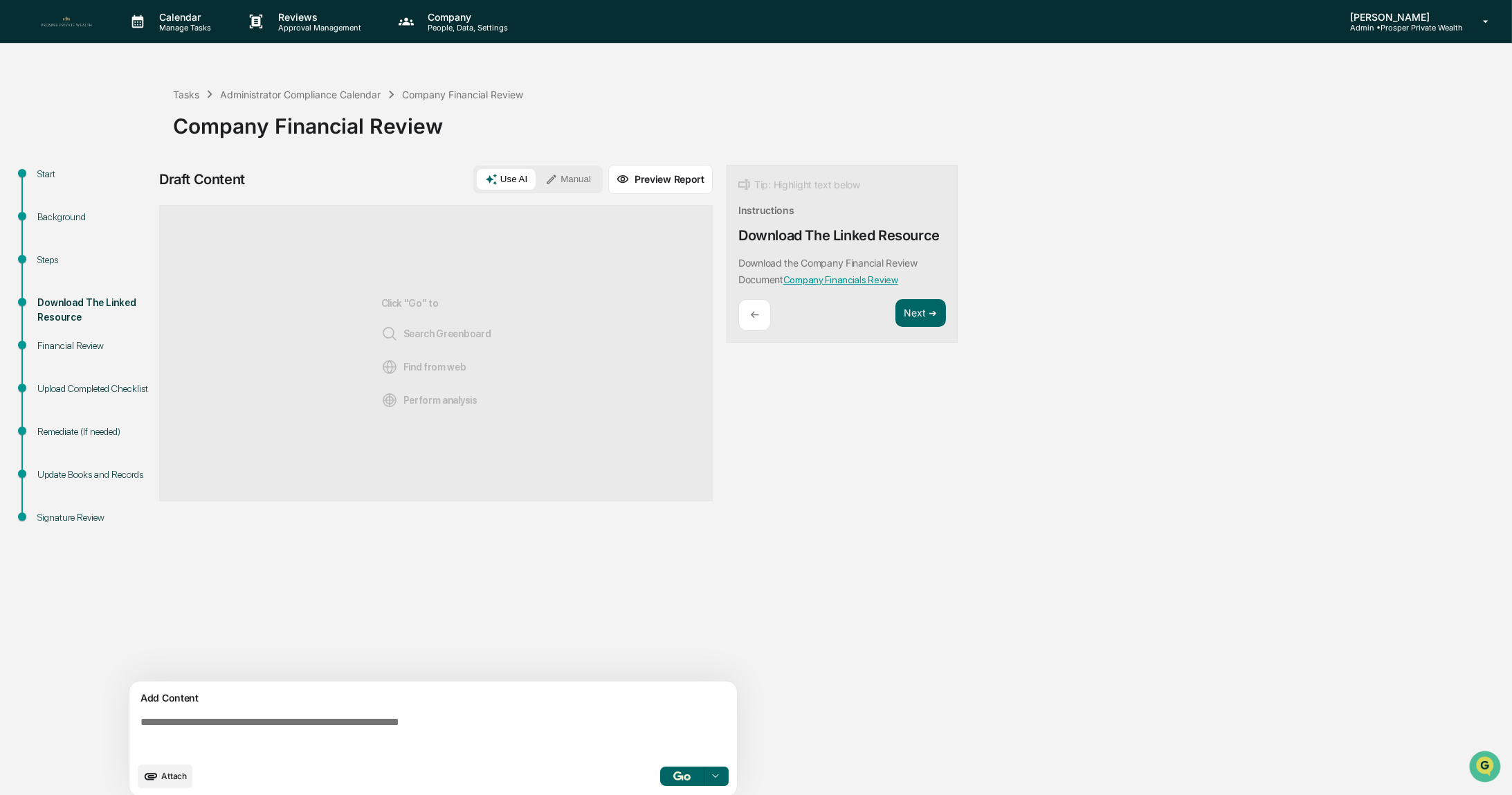
click at [581, 160] on div "Tasks Administrator Compliance Calendar Company Financial Review Company Financ…" at bounding box center [839, 115] width 1332 height 99
click at [578, 178] on button "Manual" at bounding box center [568, 180] width 62 height 21
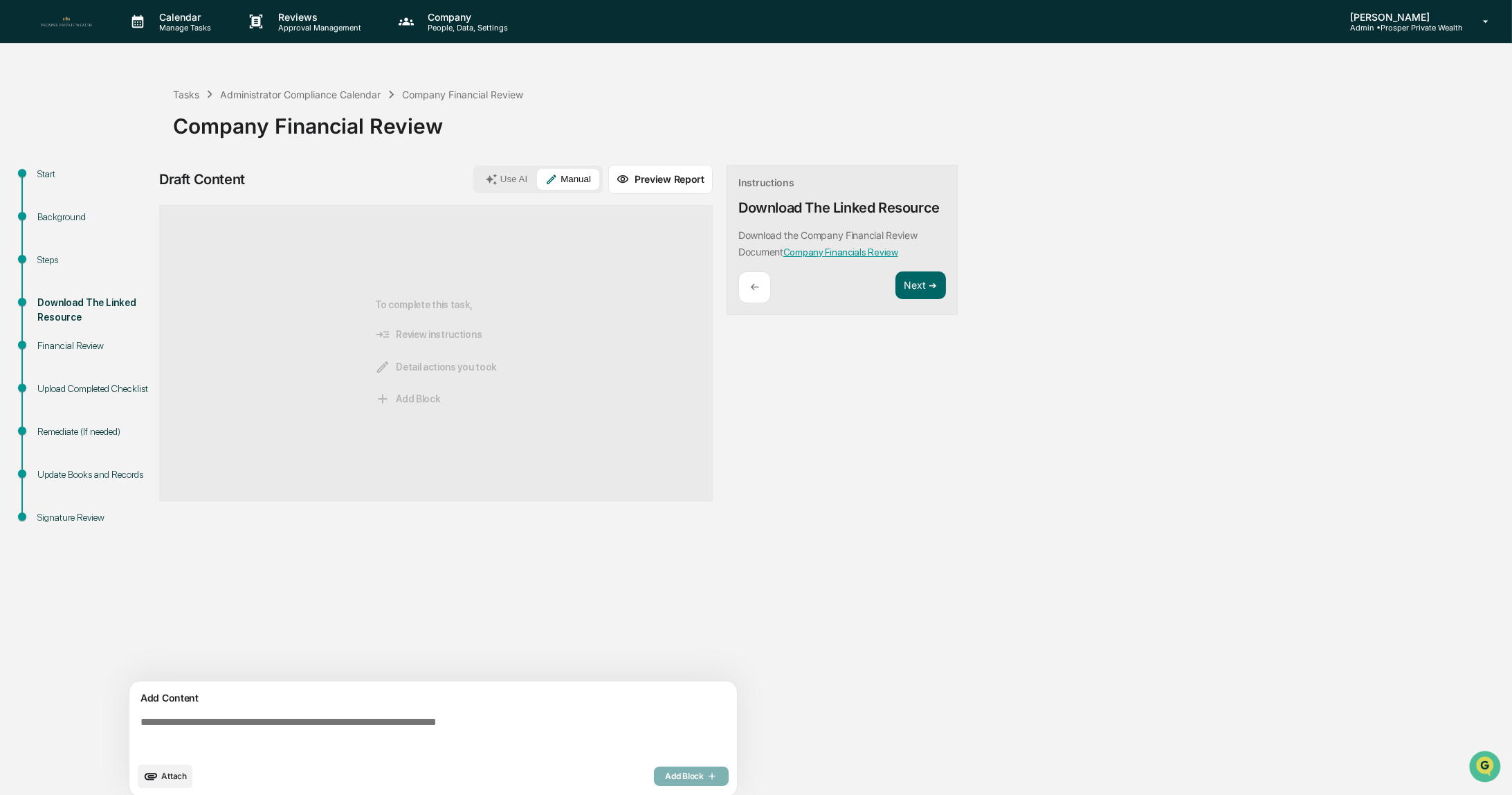
click at [164, 783] on button "Attach" at bounding box center [165, 776] width 55 height 23
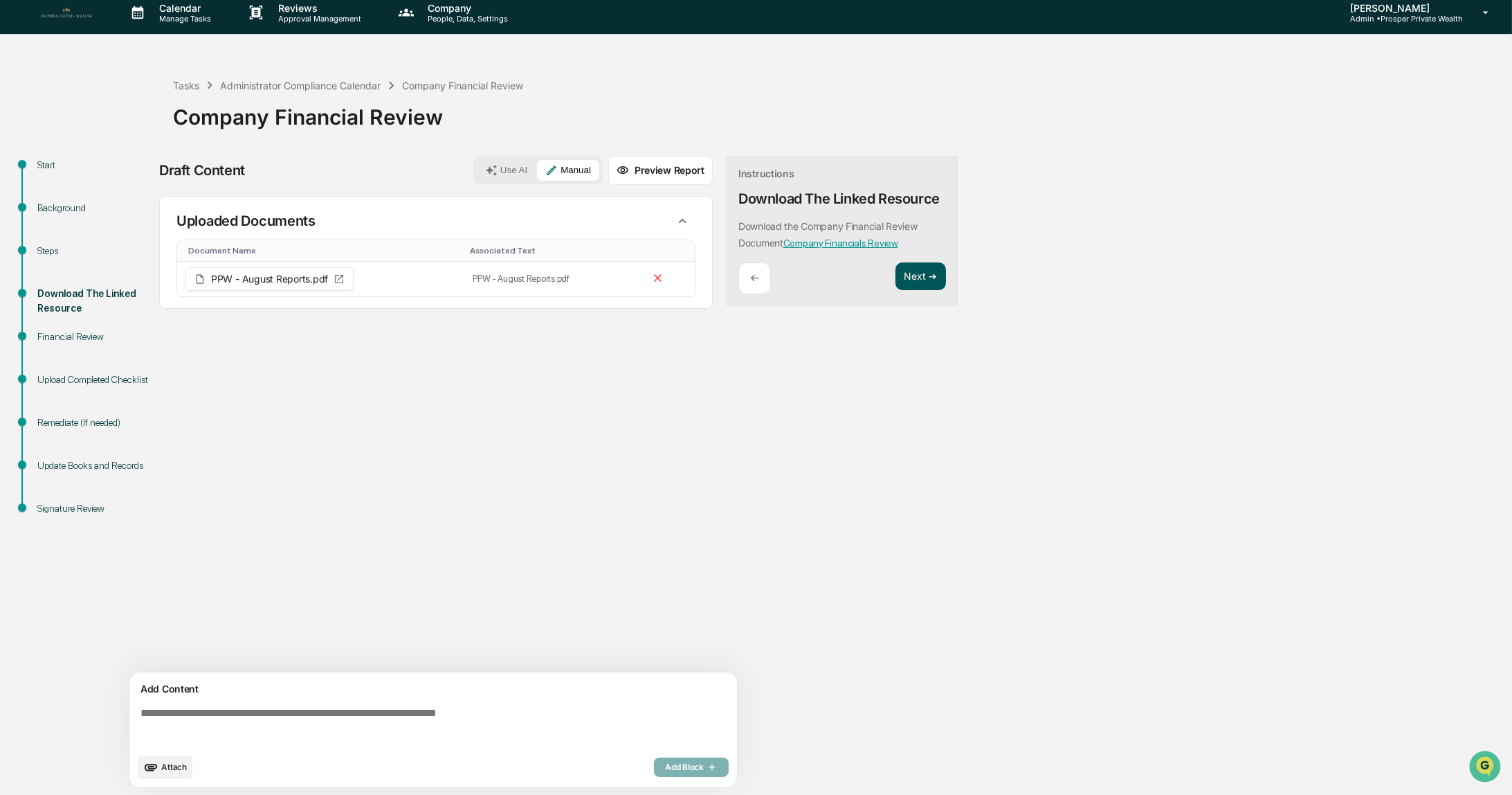
click at [917, 278] on button "Next ➔" at bounding box center [921, 277] width 51 height 28
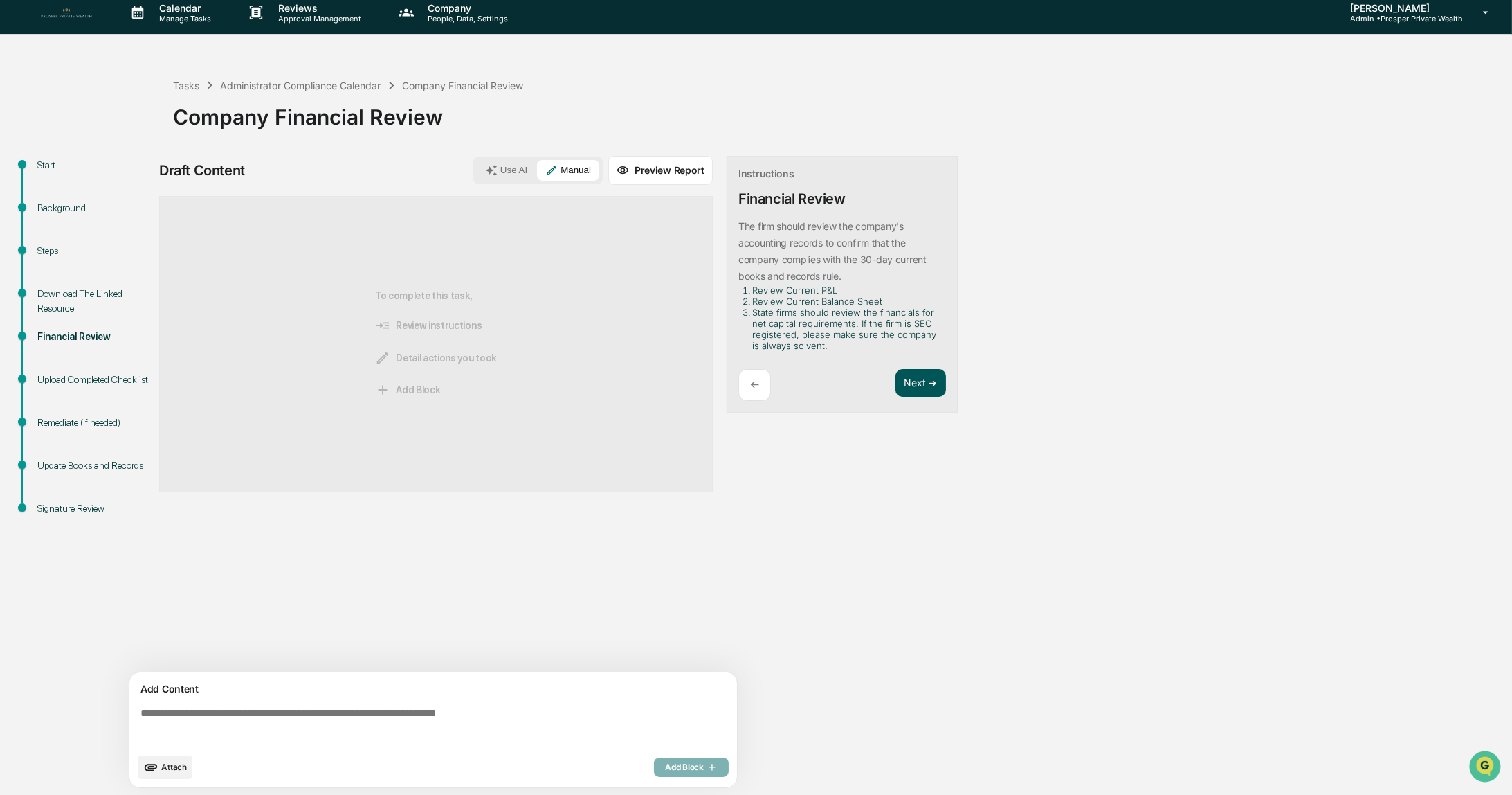
click at [917, 383] on button "Next ➔" at bounding box center [921, 383] width 51 height 28
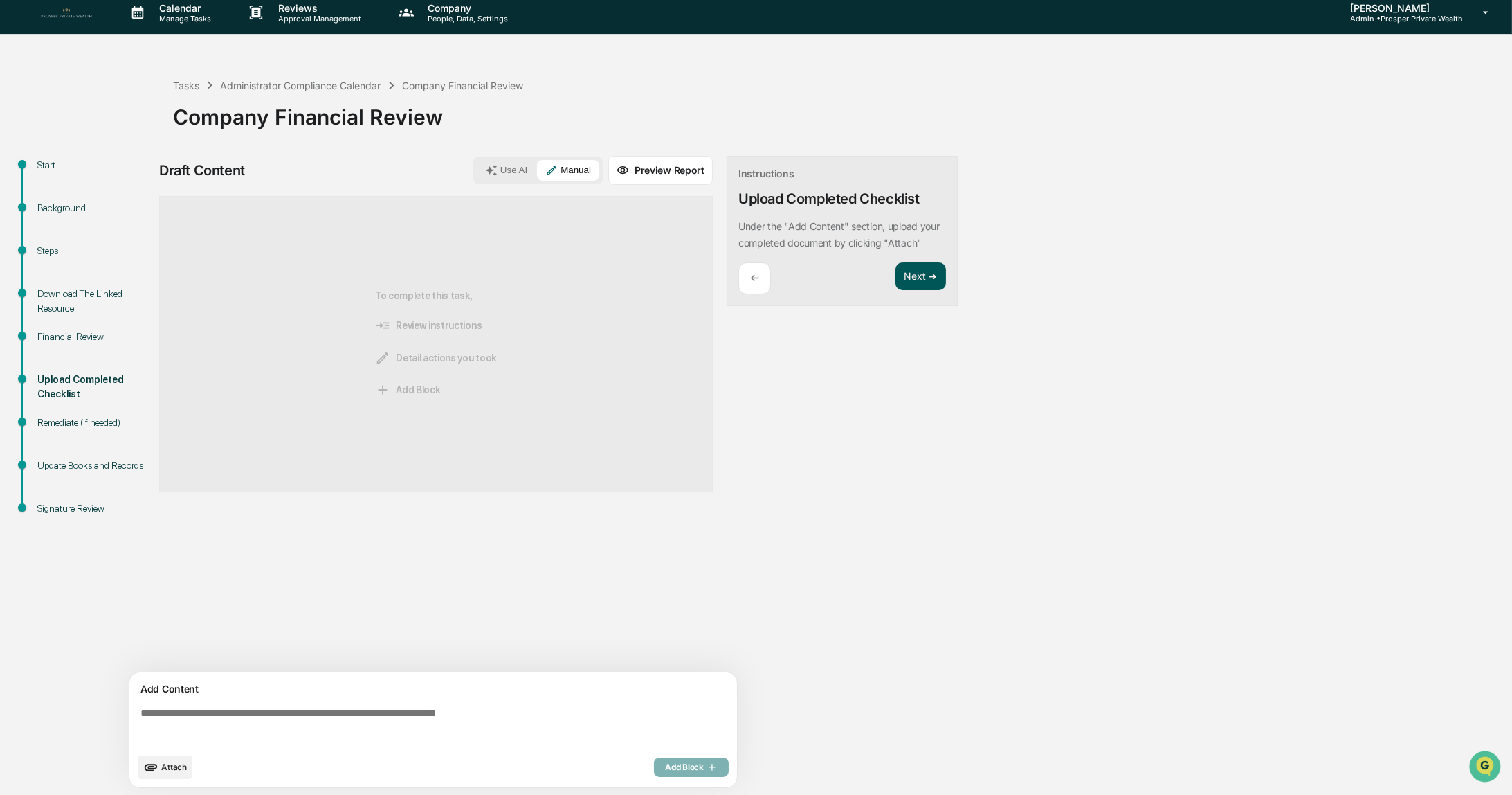
click at [917, 275] on button "Next ➔" at bounding box center [921, 277] width 51 height 28
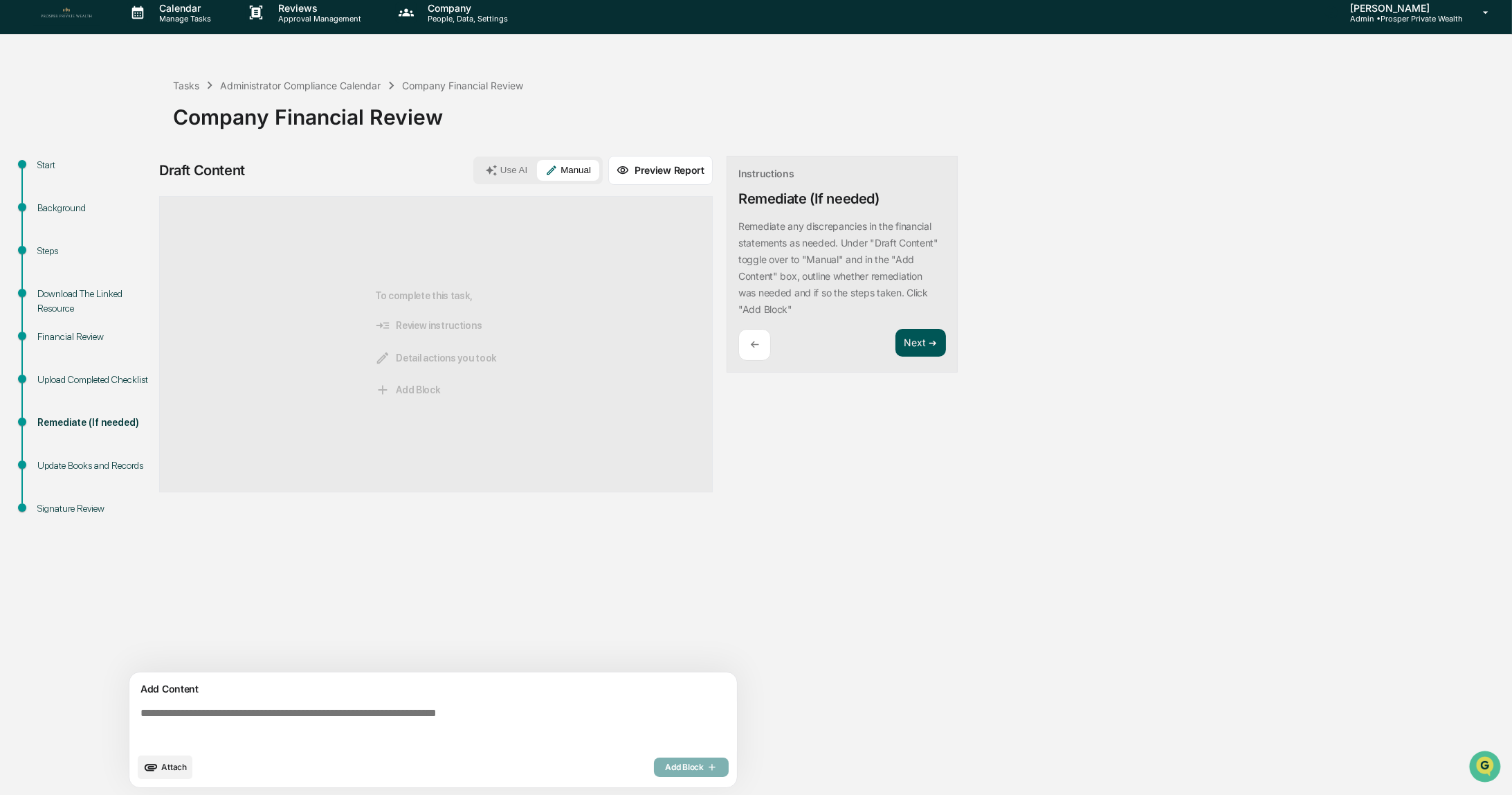
click at [916, 338] on button "Next ➔" at bounding box center [921, 343] width 51 height 28
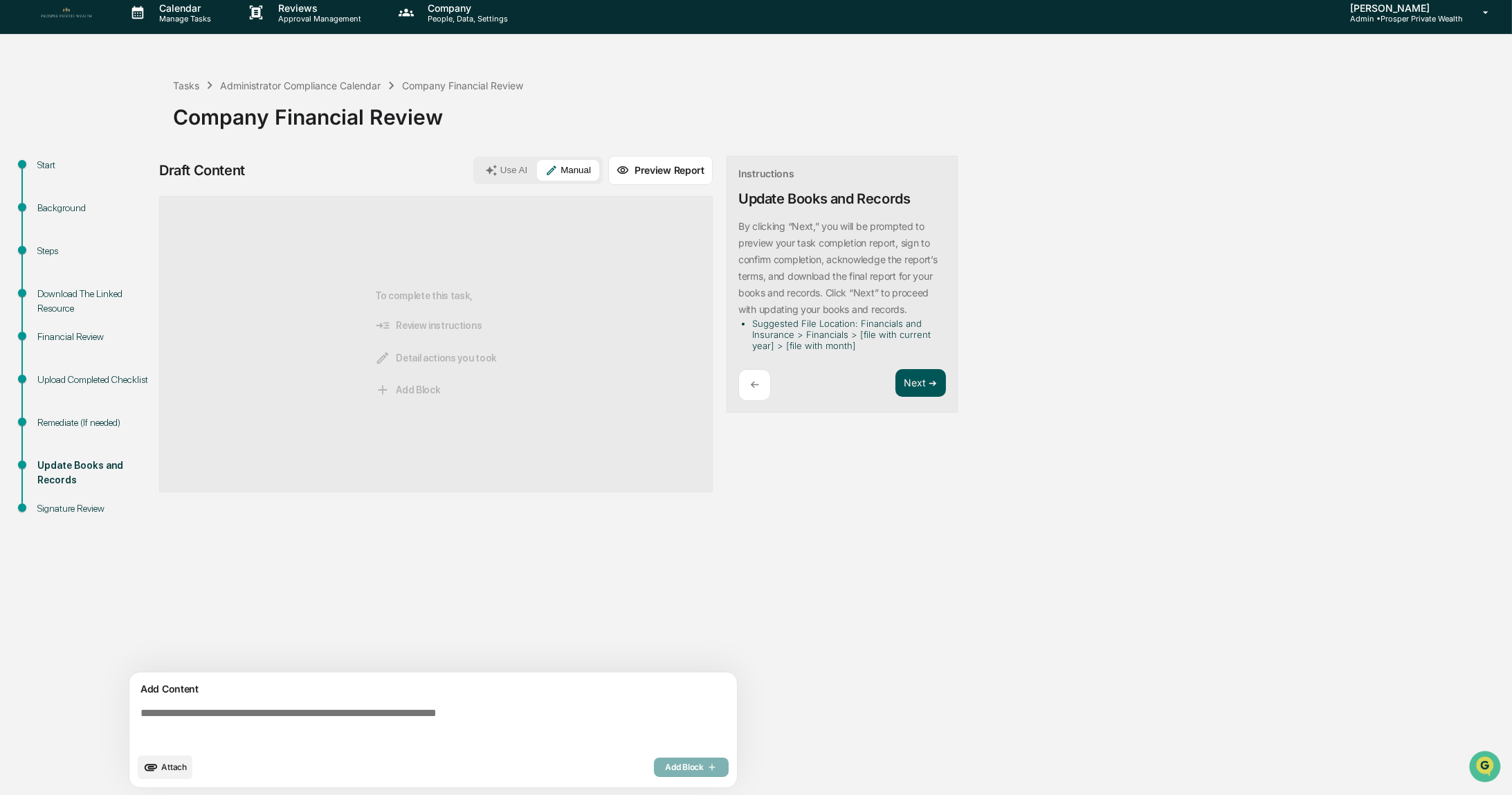
click at [913, 375] on button "Next ➔" at bounding box center [921, 383] width 51 height 28
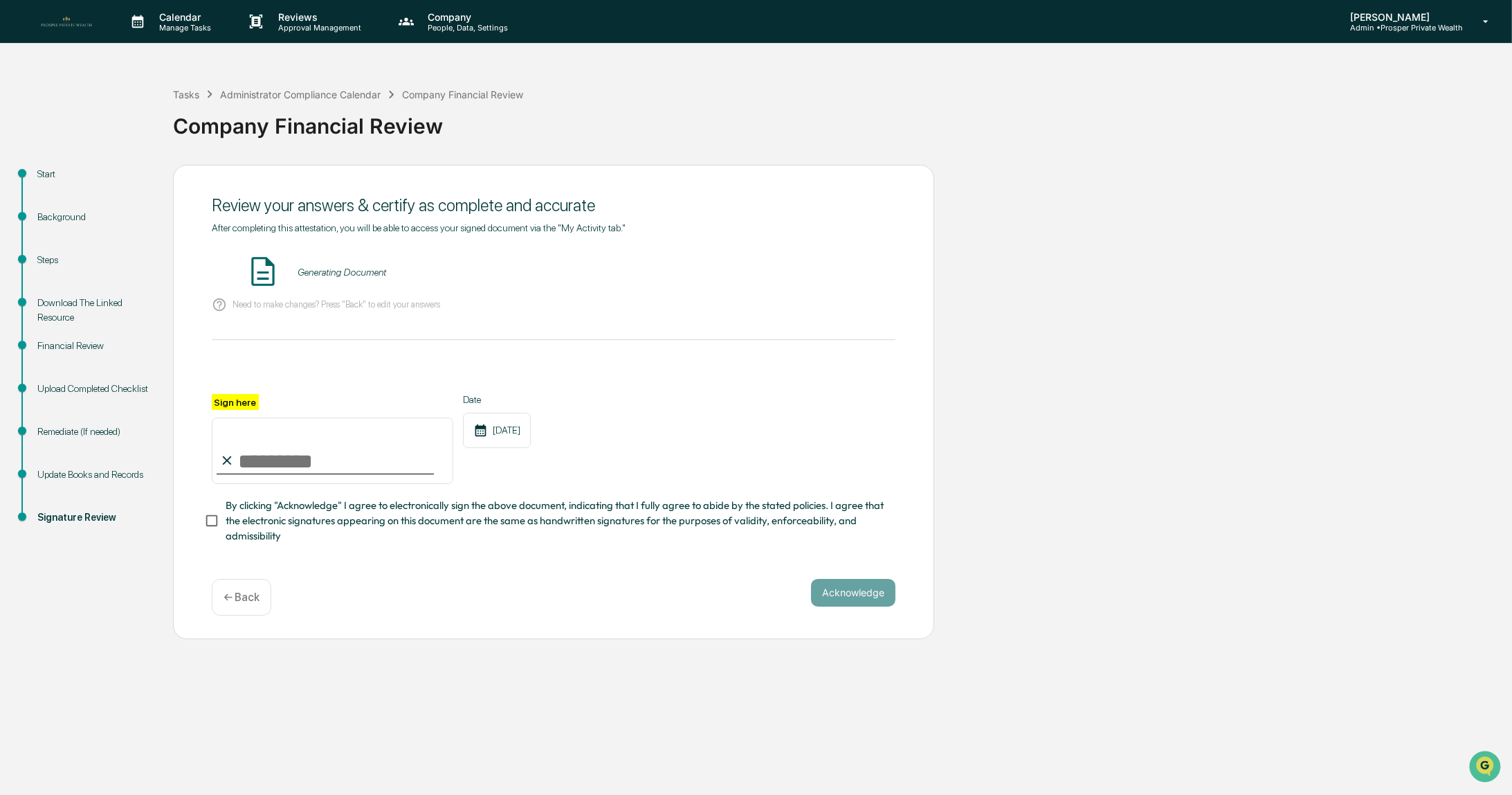
scroll to position [0, 0]
click at [809, 278] on button "VIEW" at bounding box center [816, 272] width 90 height 23
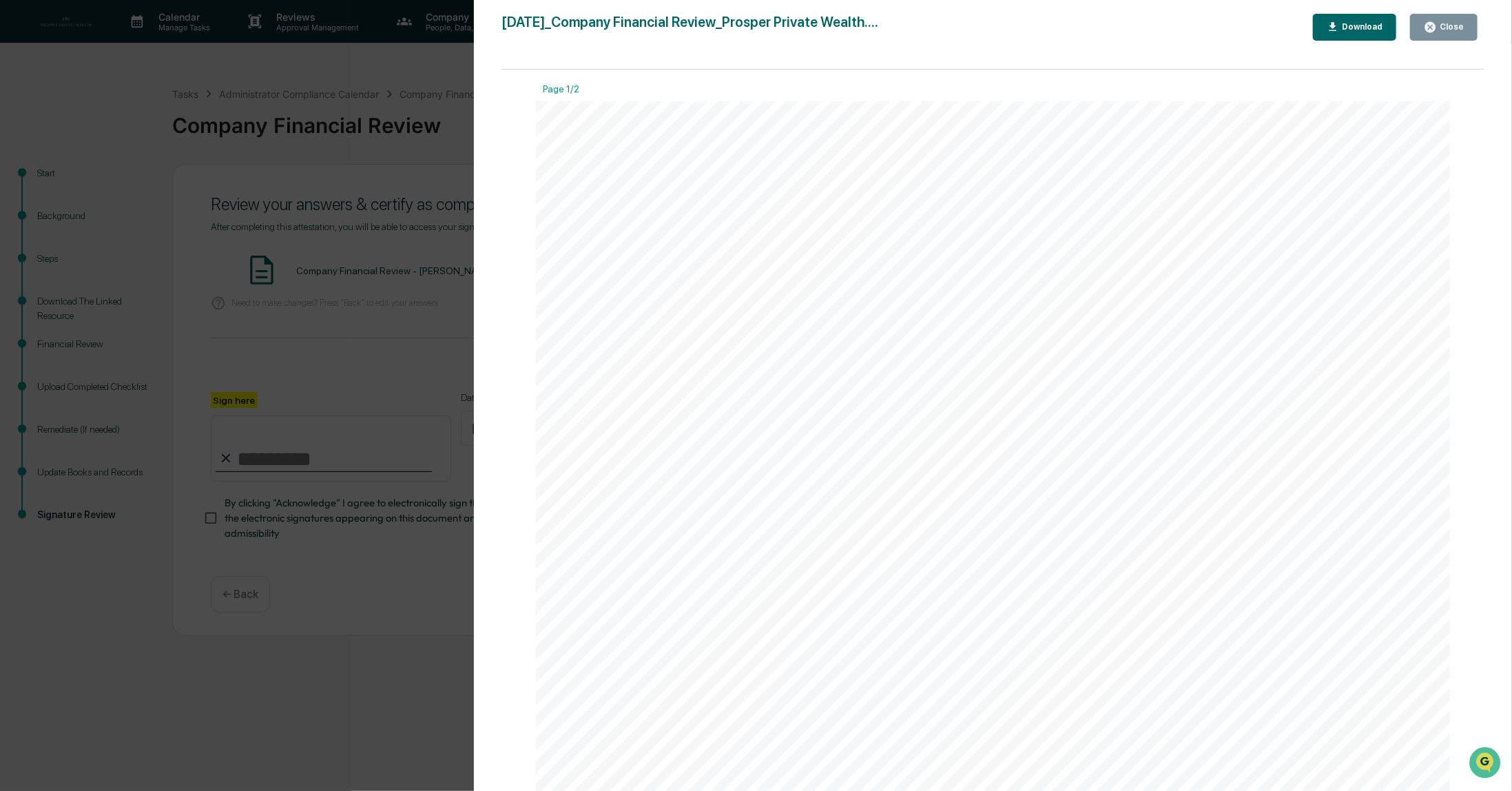
click at [1450, 28] on div "Close" at bounding box center [1450, 27] width 27 height 10
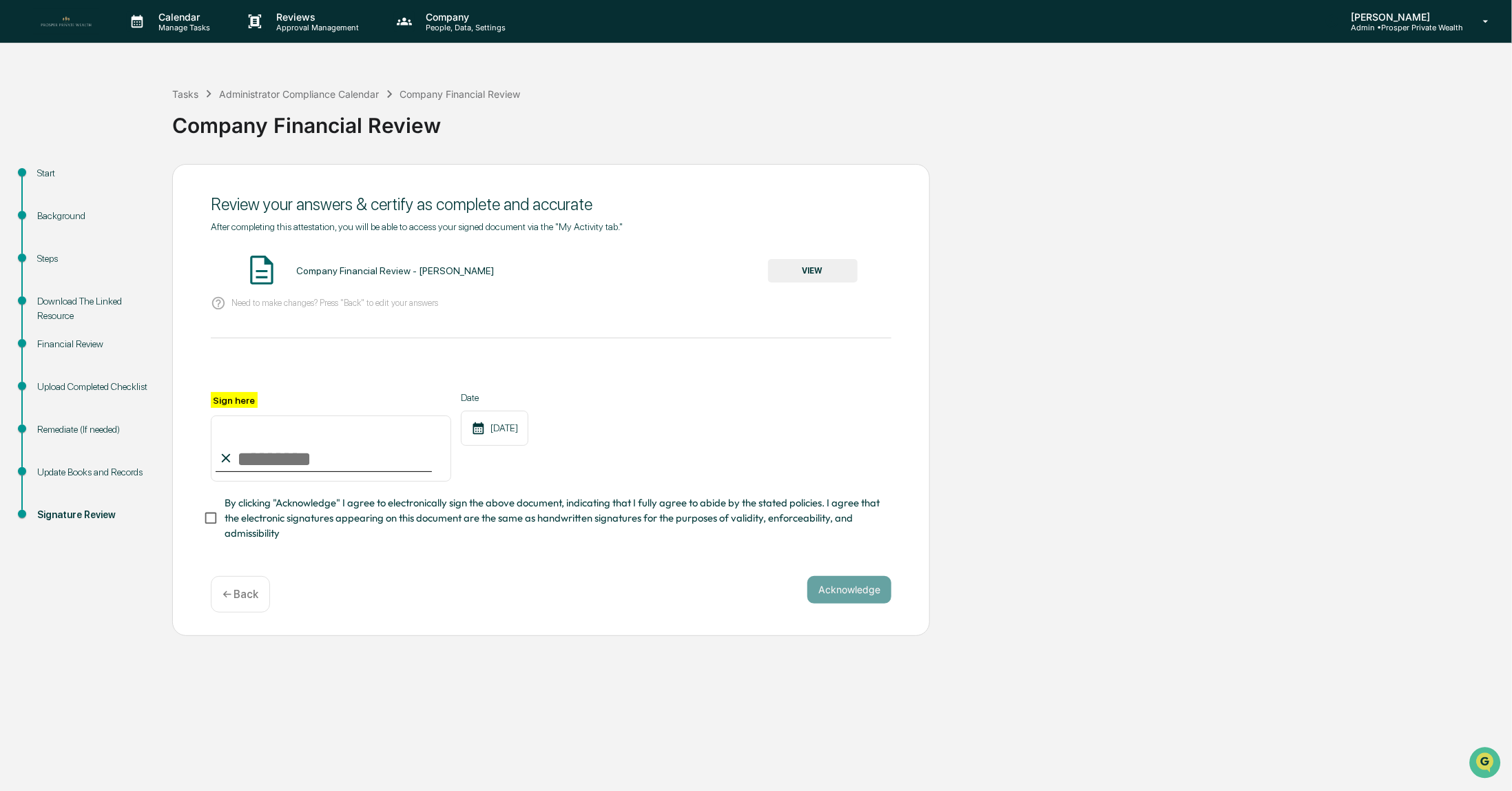
click at [281, 455] on input "Sign here" at bounding box center [331, 448] width 240 height 66
type input "**********"
click at [835, 594] on button "Acknowledge" at bounding box center [849, 589] width 84 height 28
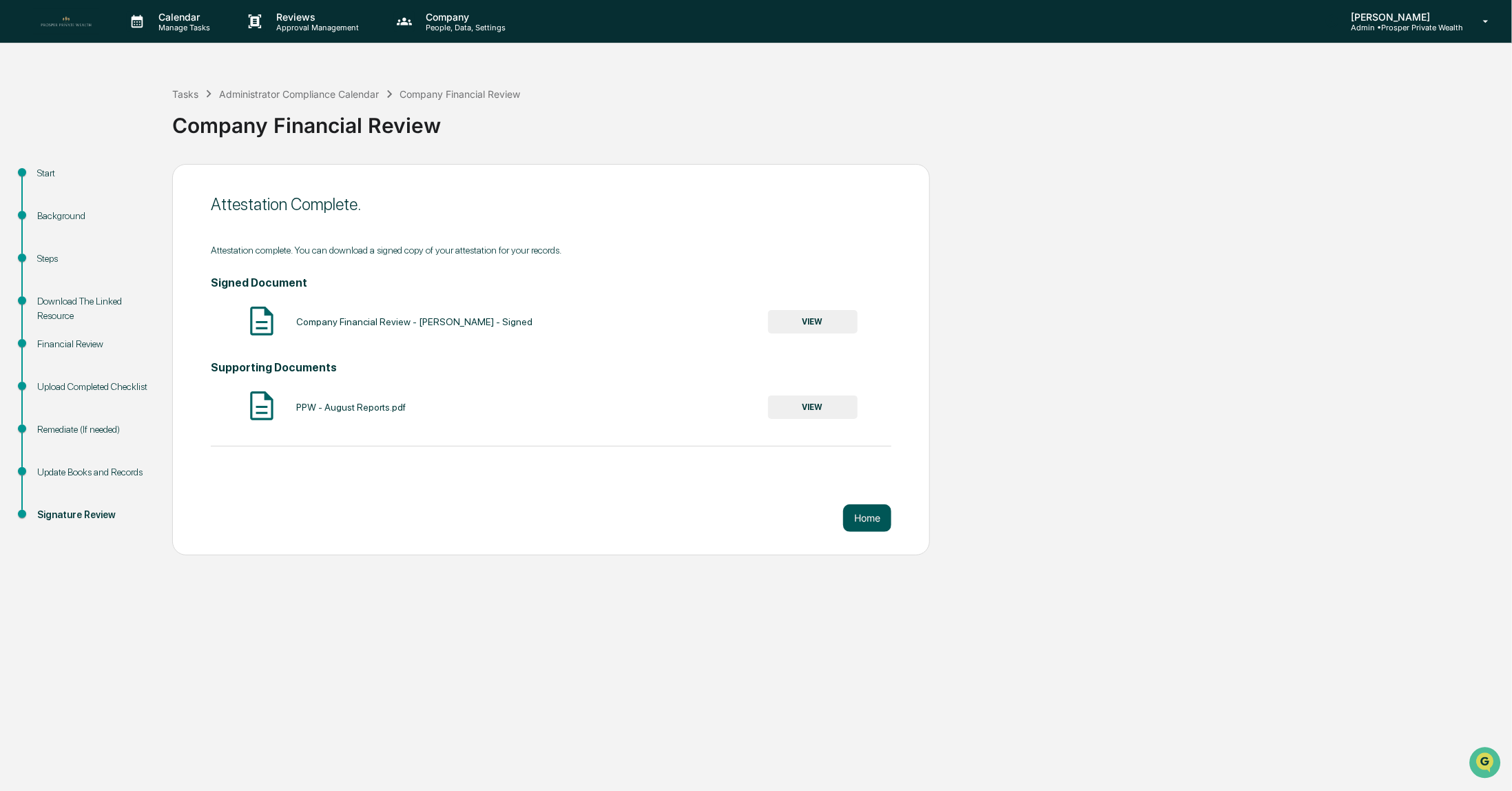
click at [862, 517] on button "Home" at bounding box center [867, 518] width 48 height 28
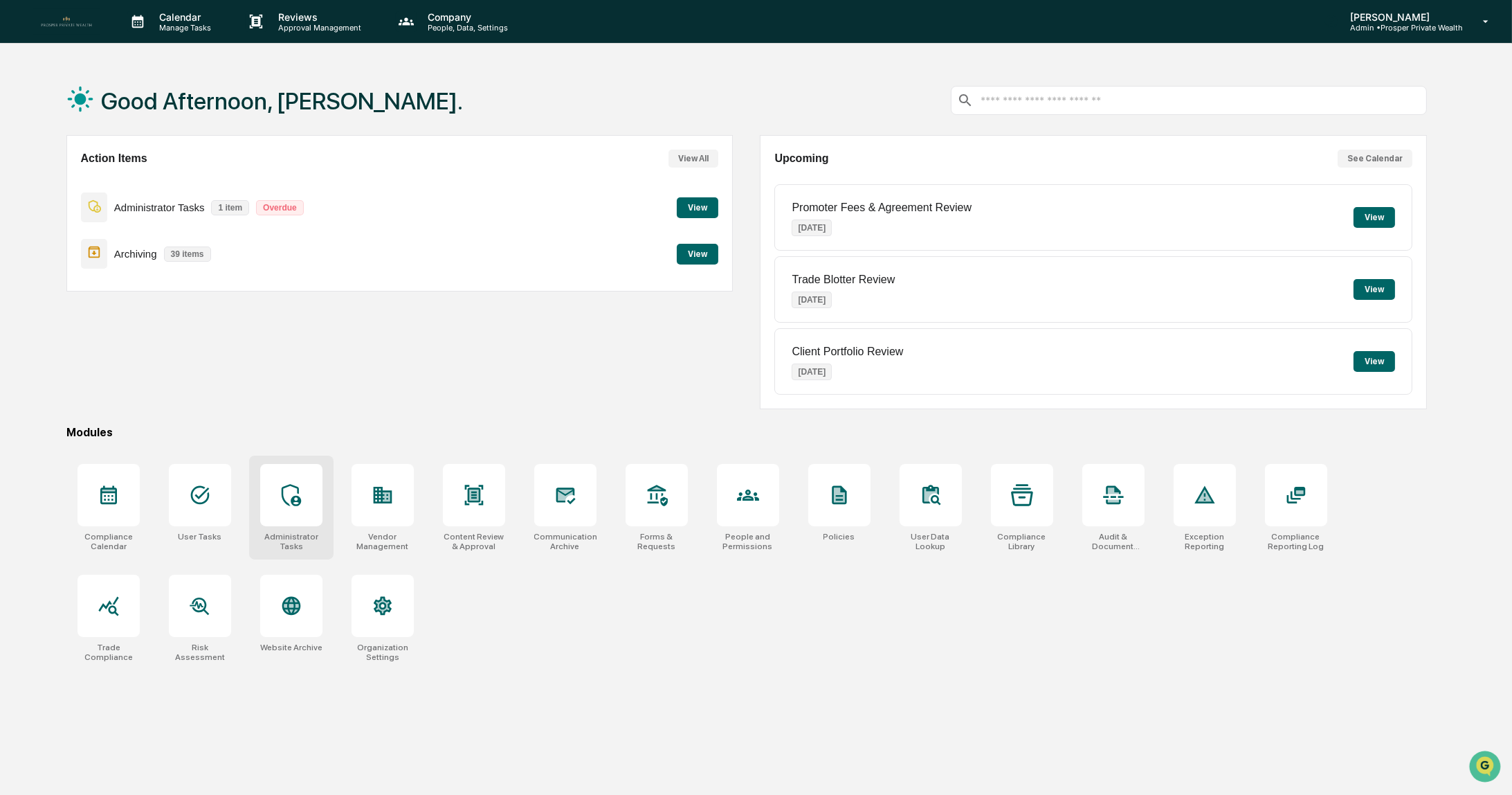
click at [291, 495] on icon at bounding box center [292, 496] width 22 height 22
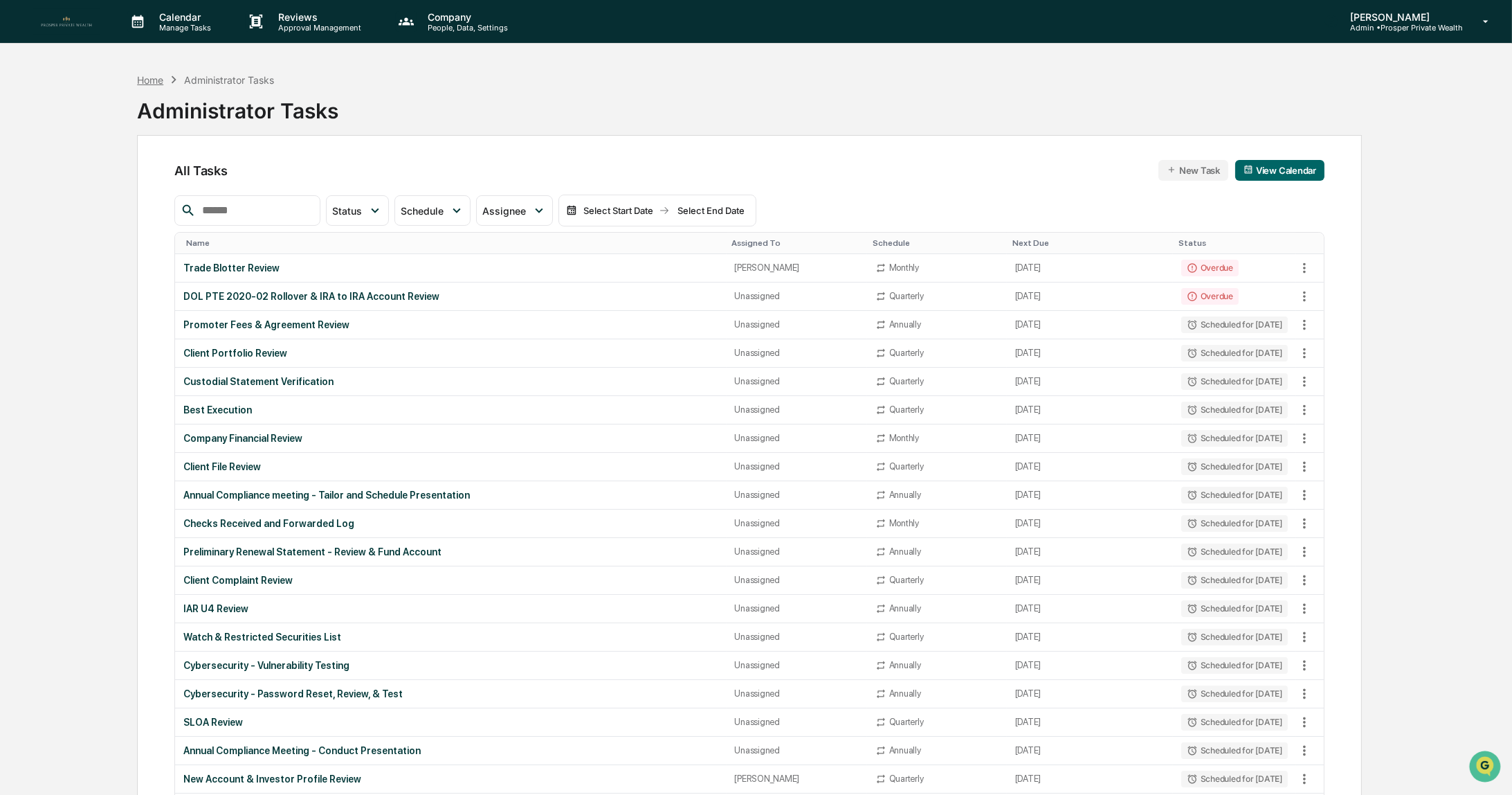
click at [150, 78] on div "Home" at bounding box center [150, 80] width 26 height 12
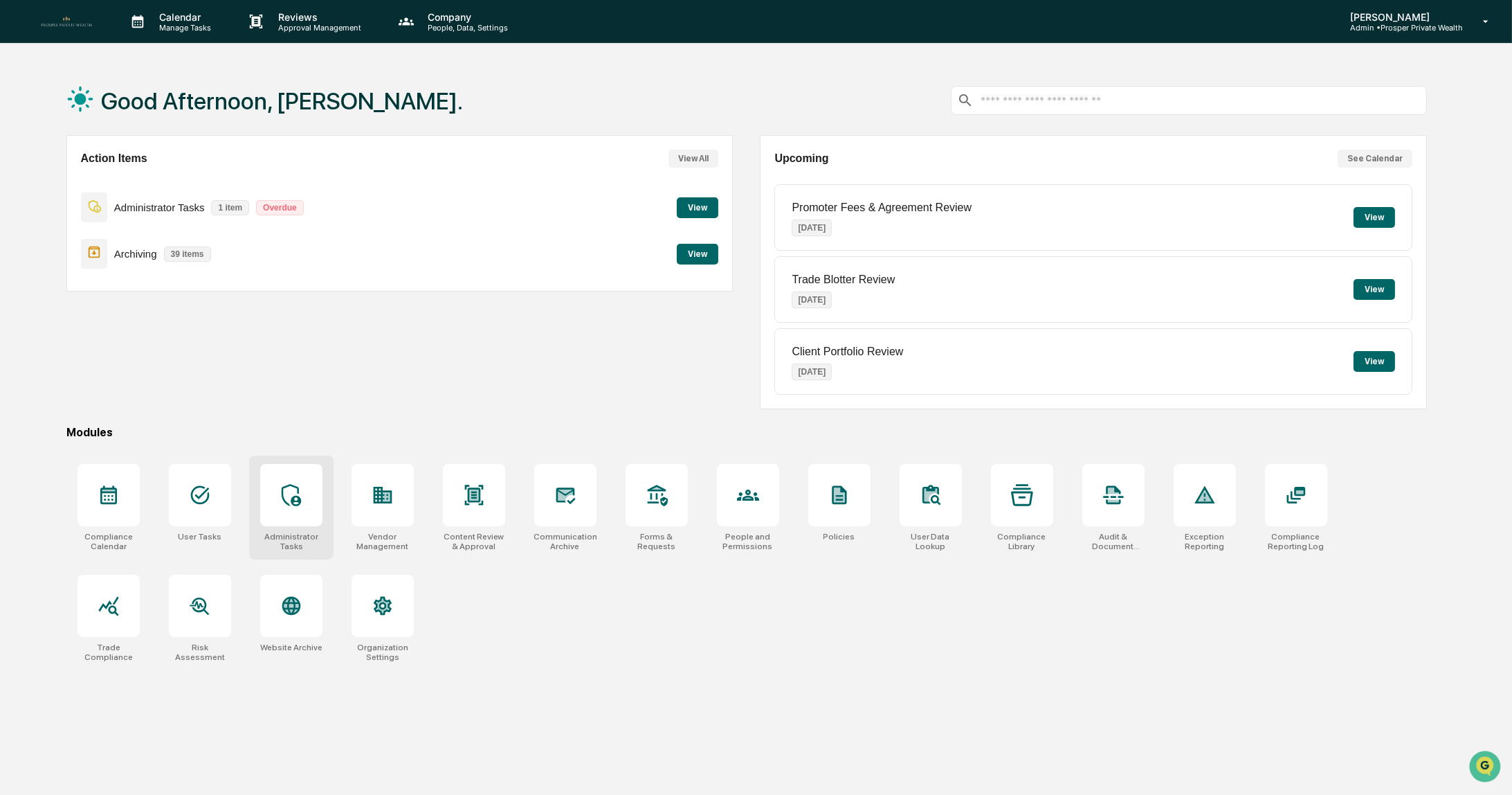
click at [291, 498] on icon at bounding box center [291, 496] width 19 height 22
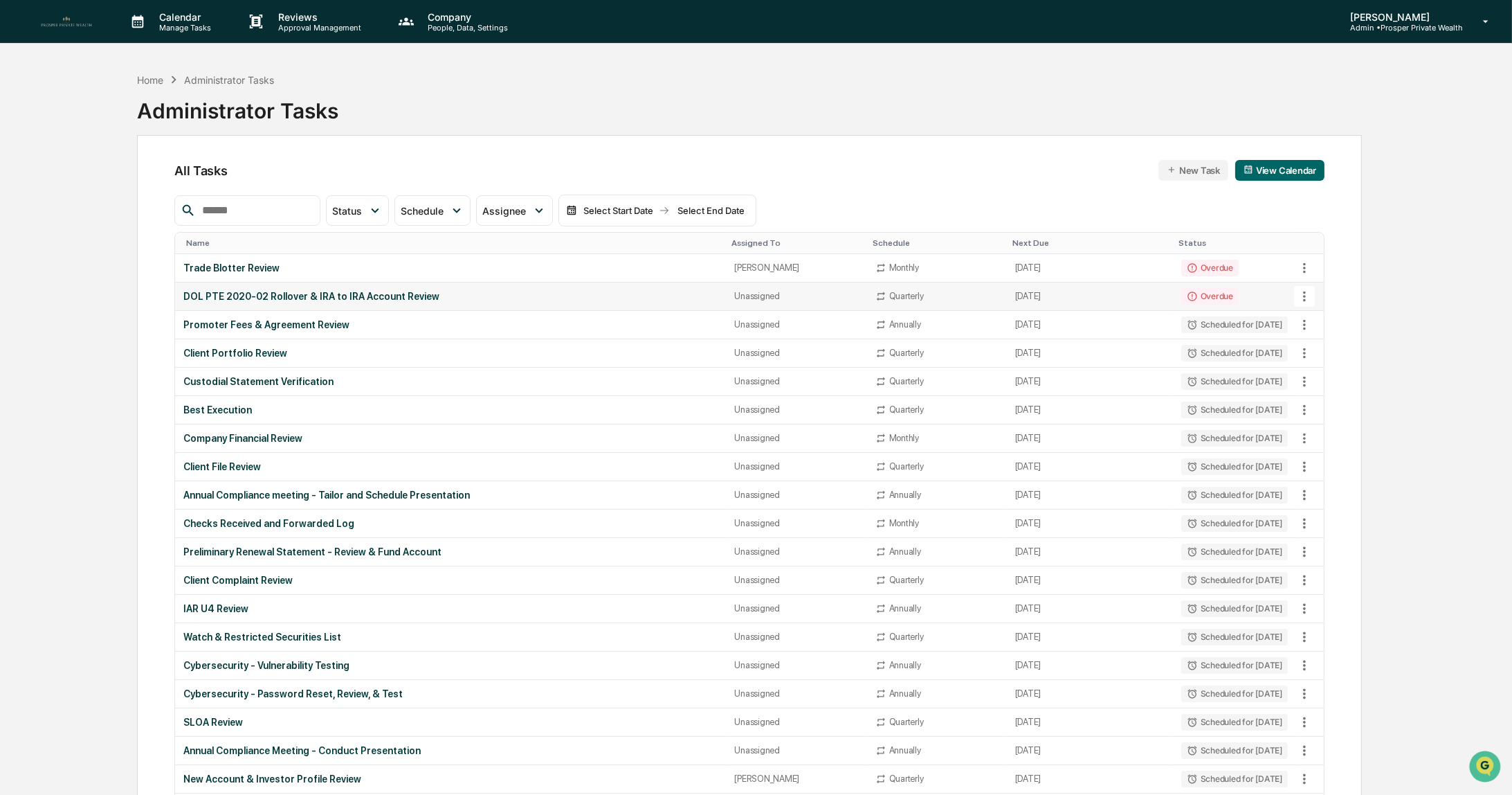
click at [345, 293] on div "DOL PTE 2020-02 Rollover & IRA to IRA Account Review" at bounding box center [450, 296] width 534 height 11
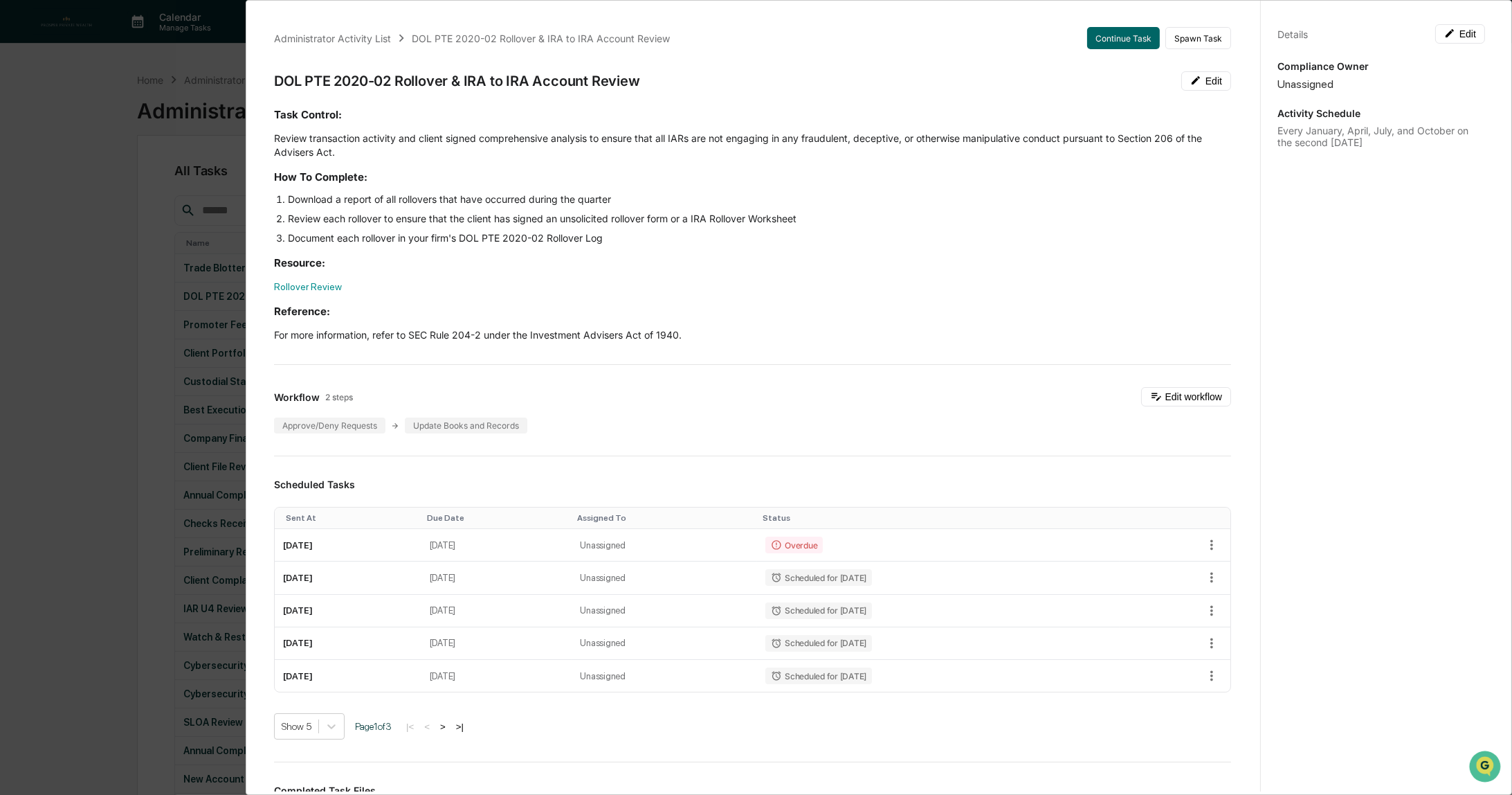
click at [97, 435] on div "Administrator Activity List DOL PTE 2020-02 Rollover & IRA to IRA Account Revie…" at bounding box center [756, 398] width 1512 height 795
